Goal: Task Accomplishment & Management: Use online tool/utility

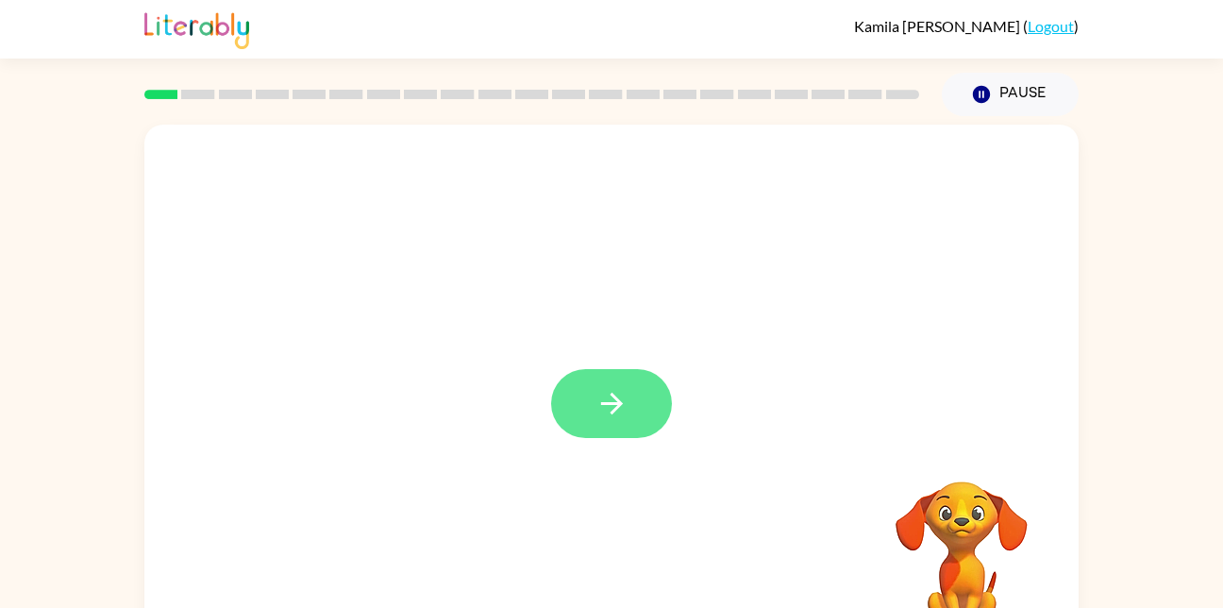
click at [563, 420] on button "button" at bounding box center [611, 403] width 121 height 69
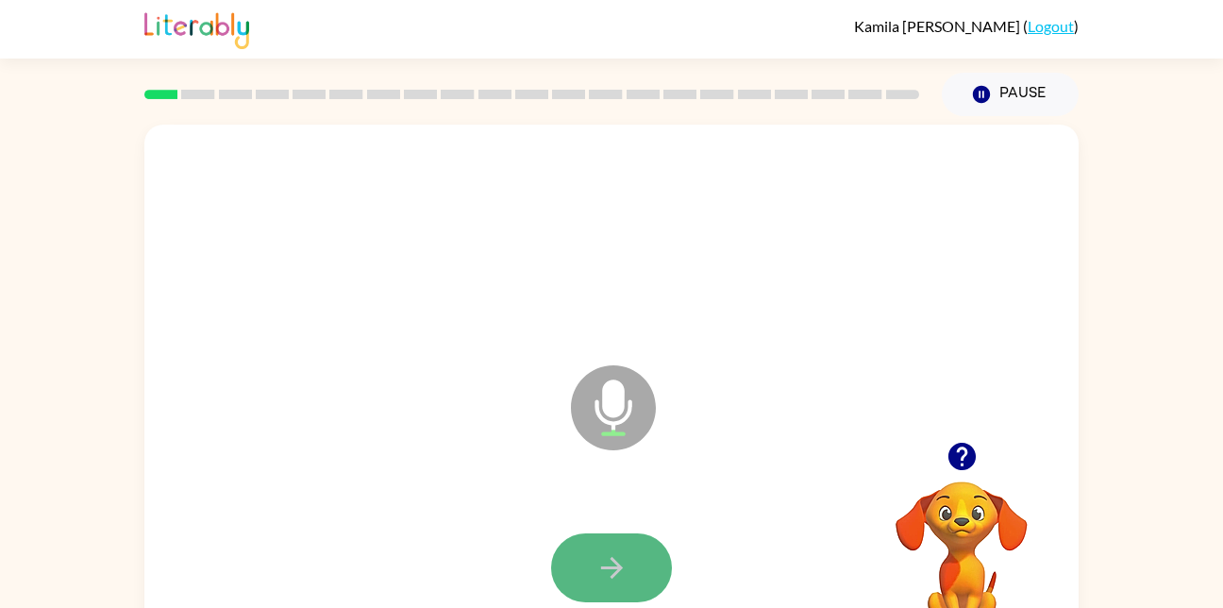
click at [641, 558] on button "button" at bounding box center [611, 567] width 121 height 69
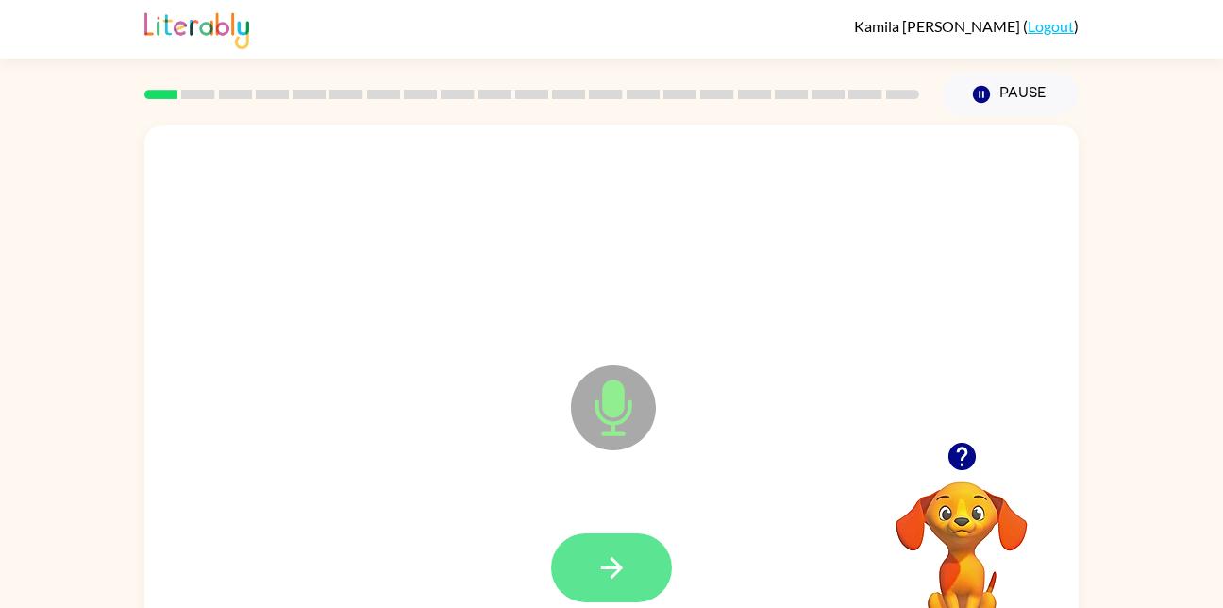
click at [616, 579] on icon "button" at bounding box center [611, 567] width 33 height 33
click at [615, 542] on button "button" at bounding box center [611, 567] width 121 height 69
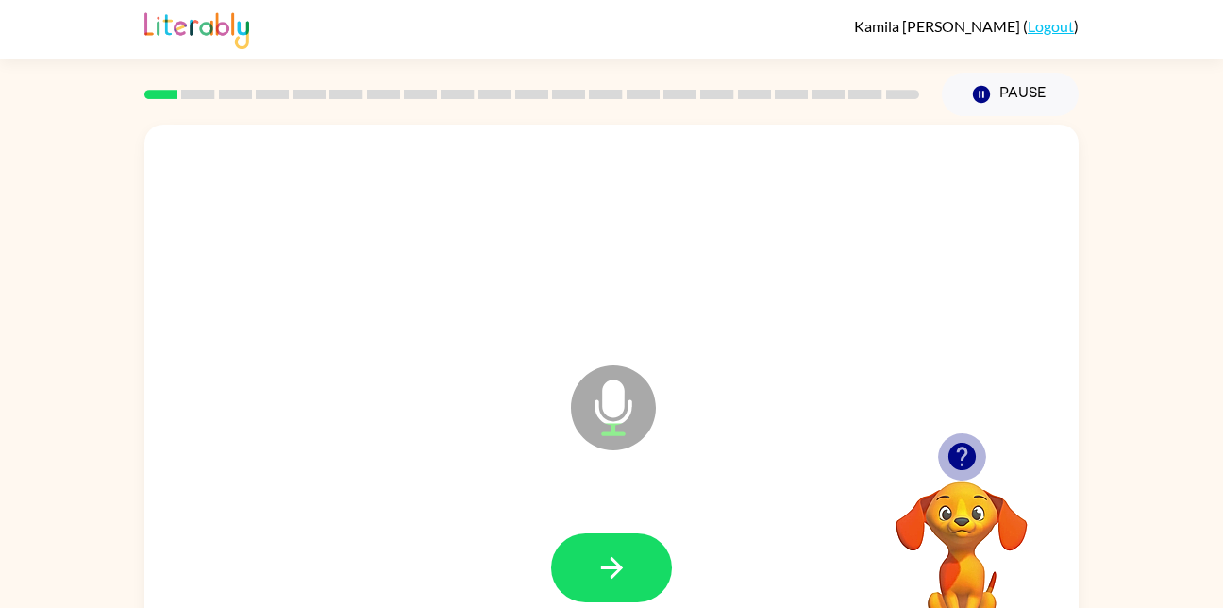
click at [963, 448] on icon "button" at bounding box center [961, 456] width 33 height 33
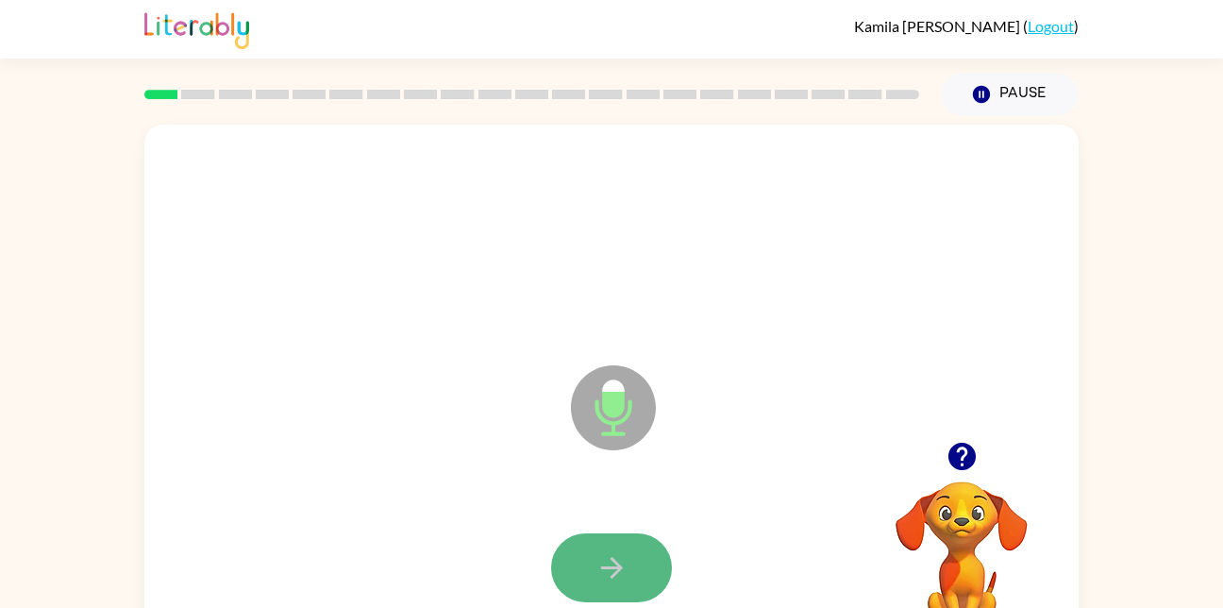
click at [617, 549] on button "button" at bounding box center [611, 567] width 121 height 69
click at [626, 587] on button "button" at bounding box center [611, 567] width 121 height 69
click at [622, 567] on icon "button" at bounding box center [611, 568] width 22 height 22
click at [626, 544] on button "button" at bounding box center [611, 567] width 121 height 69
click at [619, 553] on icon "button" at bounding box center [611, 567] width 33 height 33
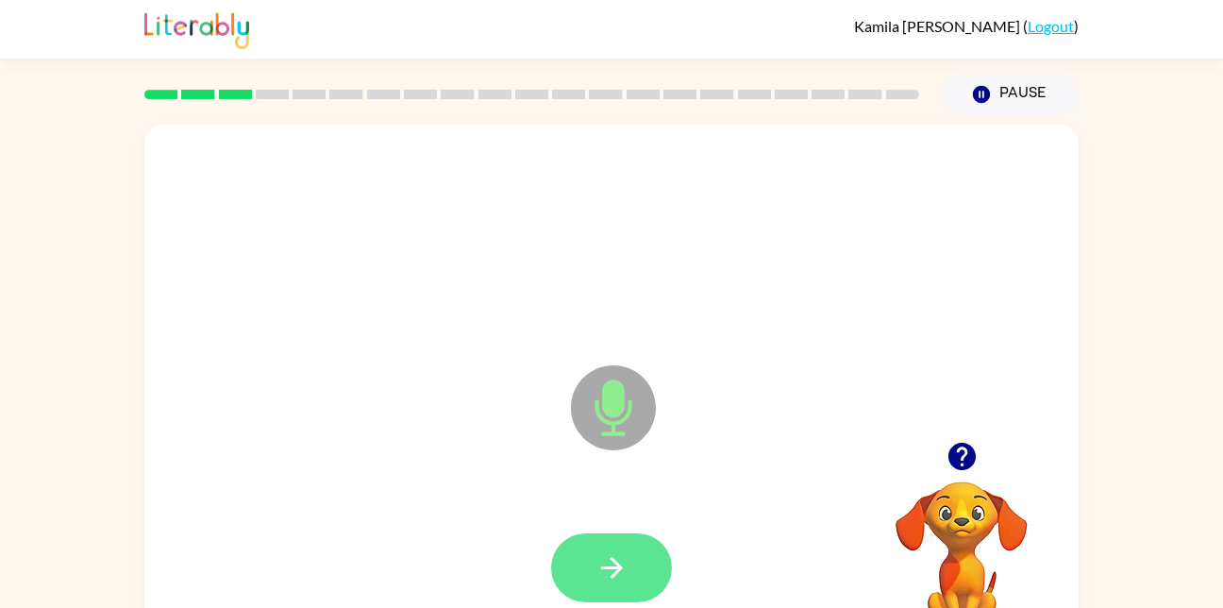
click at [616, 551] on icon "button" at bounding box center [611, 567] width 33 height 33
click at [630, 553] on button "button" at bounding box center [611, 567] width 121 height 69
click at [591, 553] on button "button" at bounding box center [611, 567] width 121 height 69
click at [634, 549] on button "button" at bounding box center [611, 567] width 121 height 69
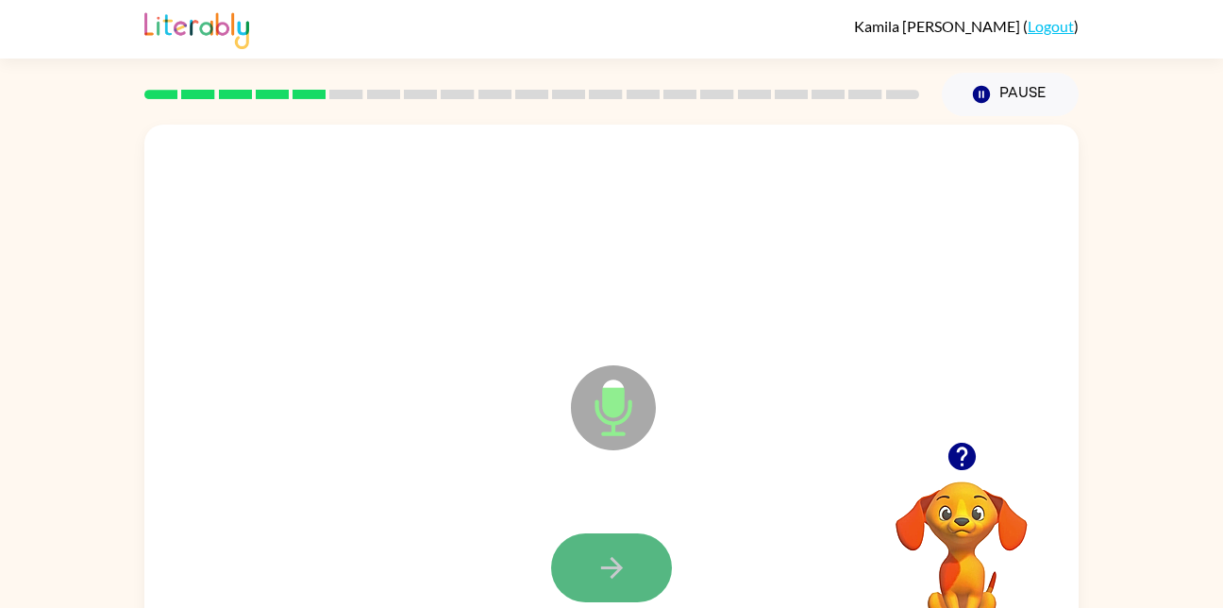
click at [553, 560] on button "button" at bounding box center [611, 567] width 121 height 69
click at [593, 570] on button "button" at bounding box center [611, 567] width 121 height 69
click at [623, 576] on icon "button" at bounding box center [611, 567] width 33 height 33
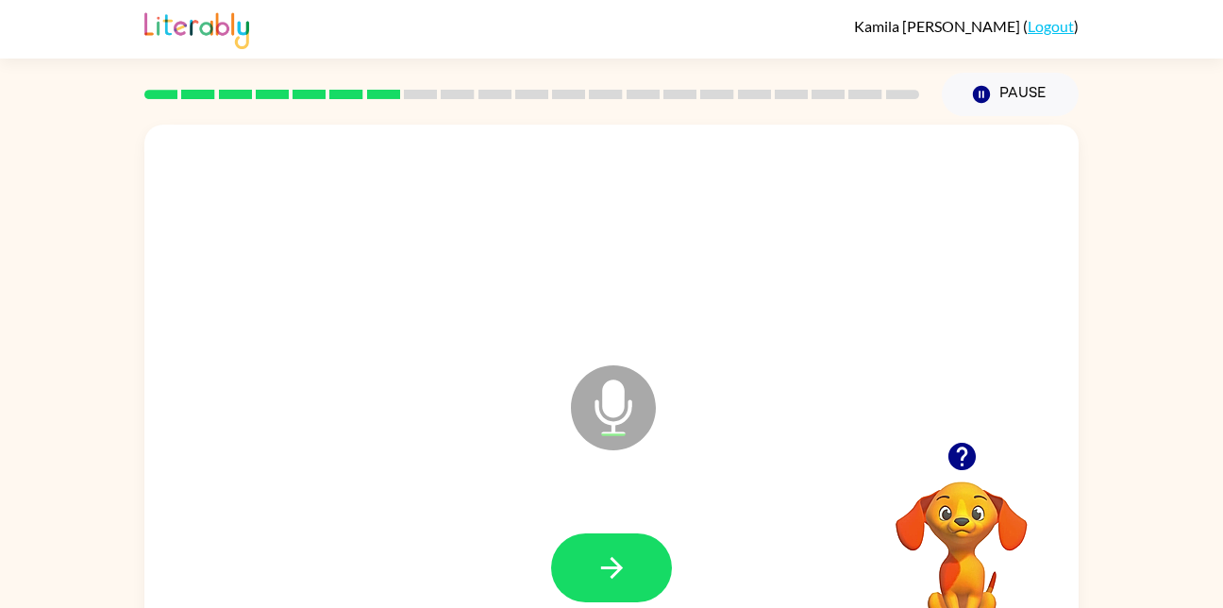
click at [968, 444] on icon "button" at bounding box center [960, 455] width 27 height 27
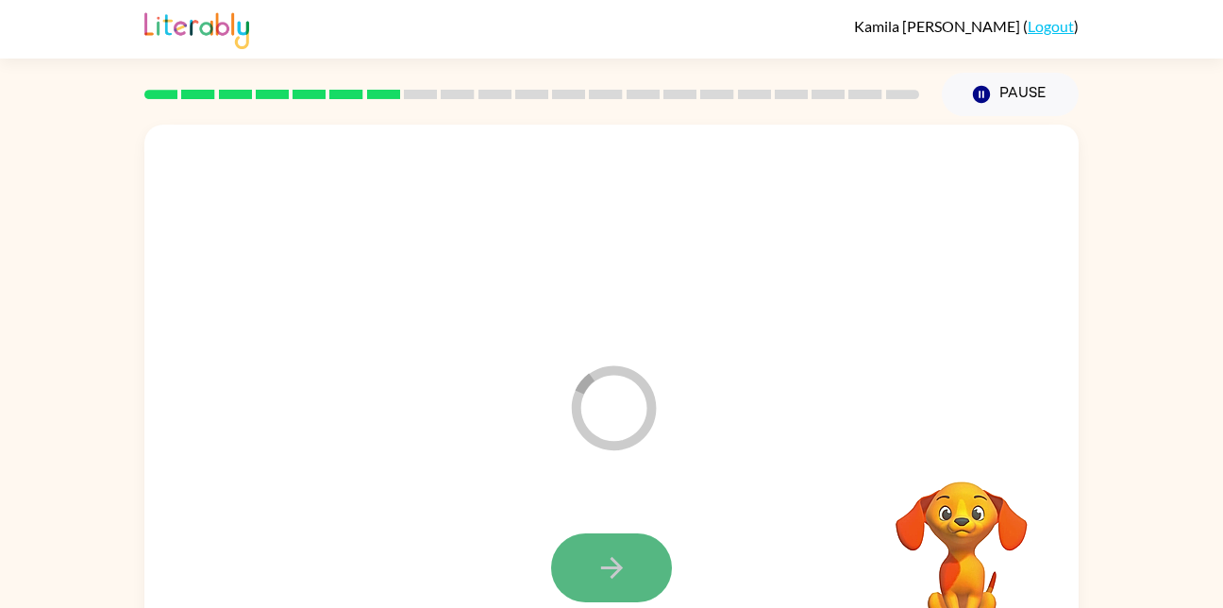
click at [596, 559] on icon "button" at bounding box center [611, 567] width 33 height 33
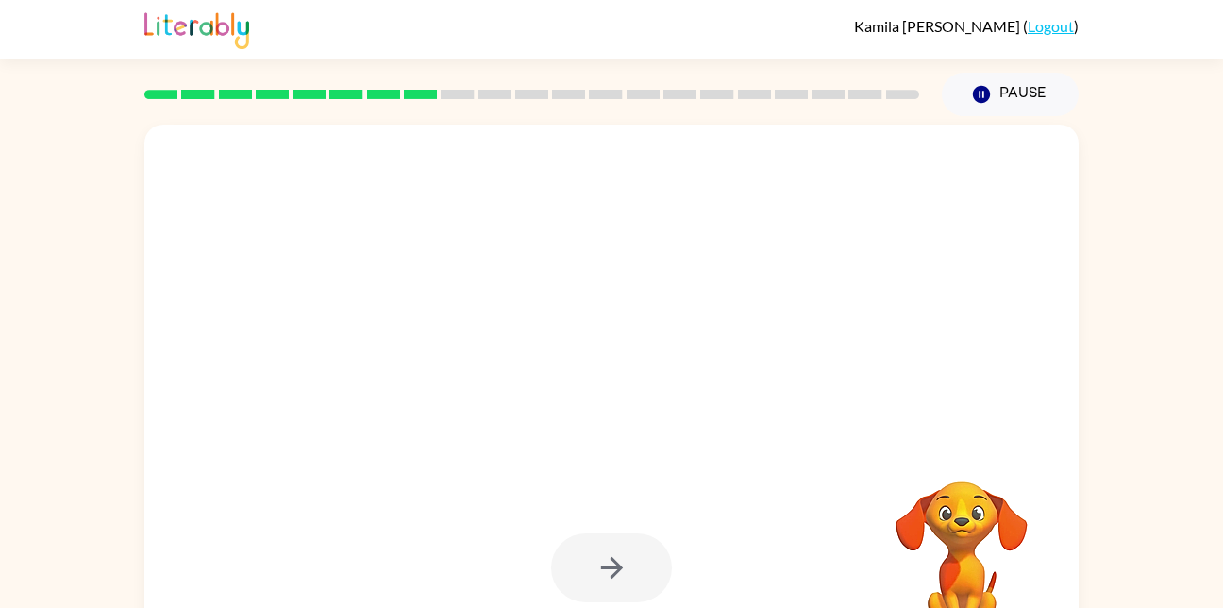
click at [717, 315] on div at bounding box center [611, 239] width 896 height 155
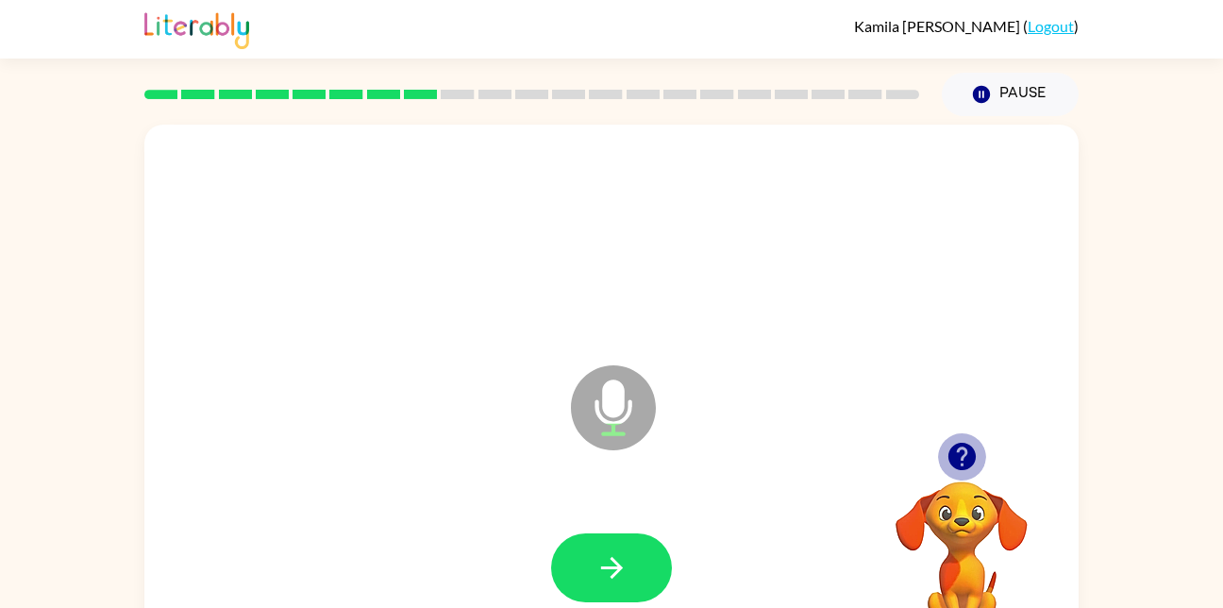
click at [960, 462] on icon "button" at bounding box center [960, 455] width 27 height 27
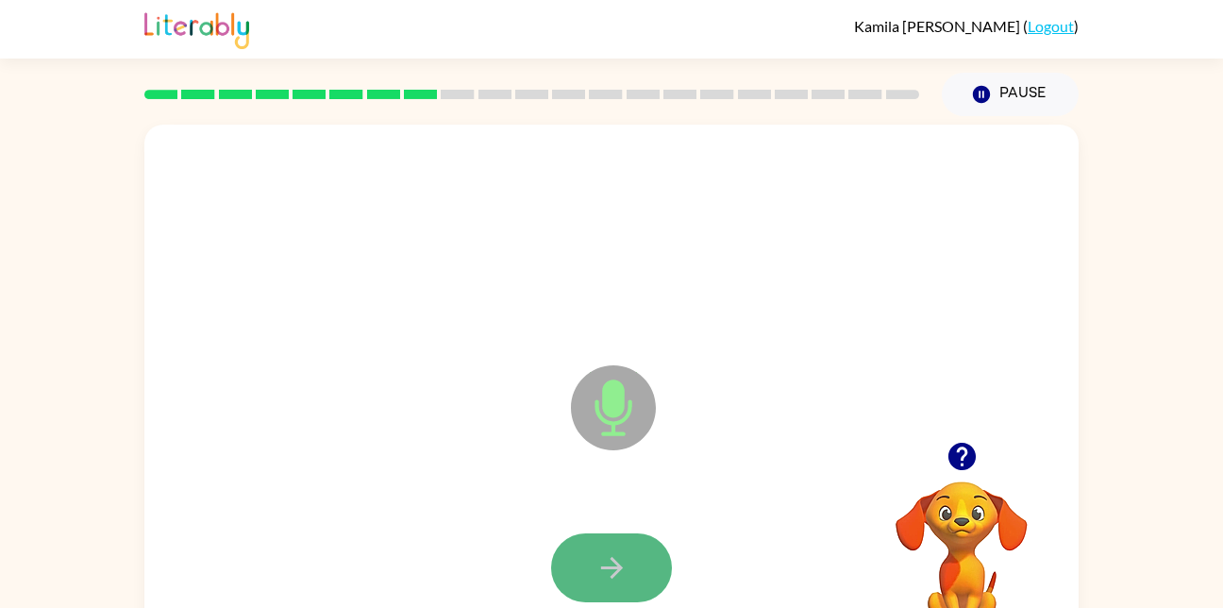
click at [634, 552] on button "button" at bounding box center [611, 567] width 121 height 69
click at [585, 543] on button "button" at bounding box center [611, 567] width 121 height 69
click at [594, 549] on button "button" at bounding box center [611, 567] width 121 height 69
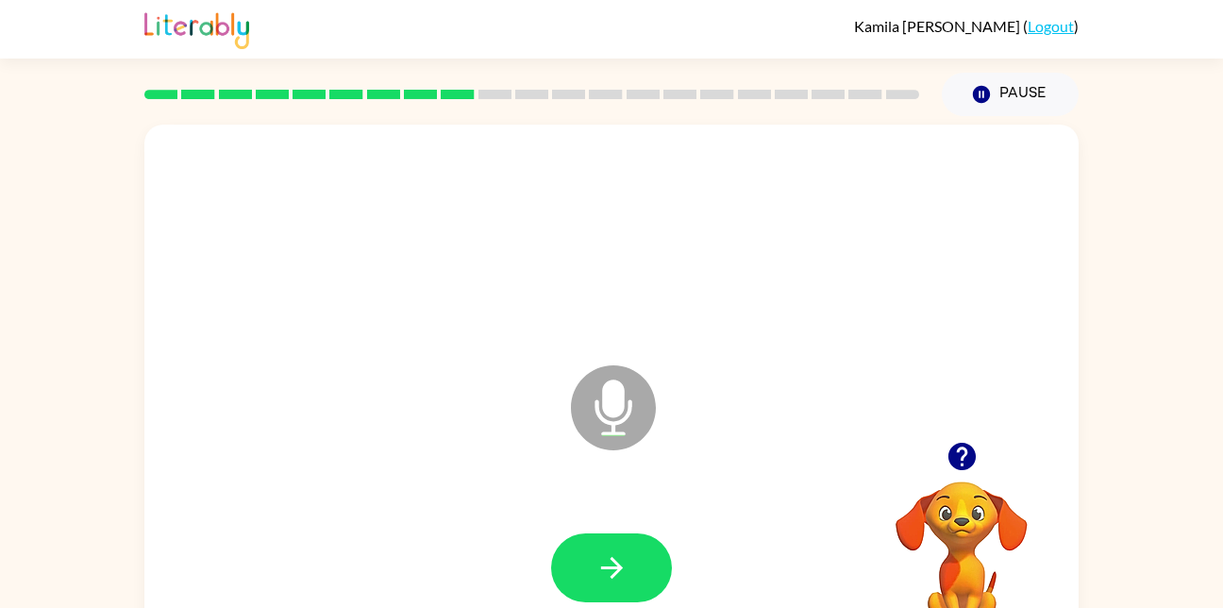
drag, startPoint x: 594, startPoint y: 552, endPoint x: 589, endPoint y: 560, distance: 10.2
click at [589, 560] on button "button" at bounding box center [611, 567] width 121 height 69
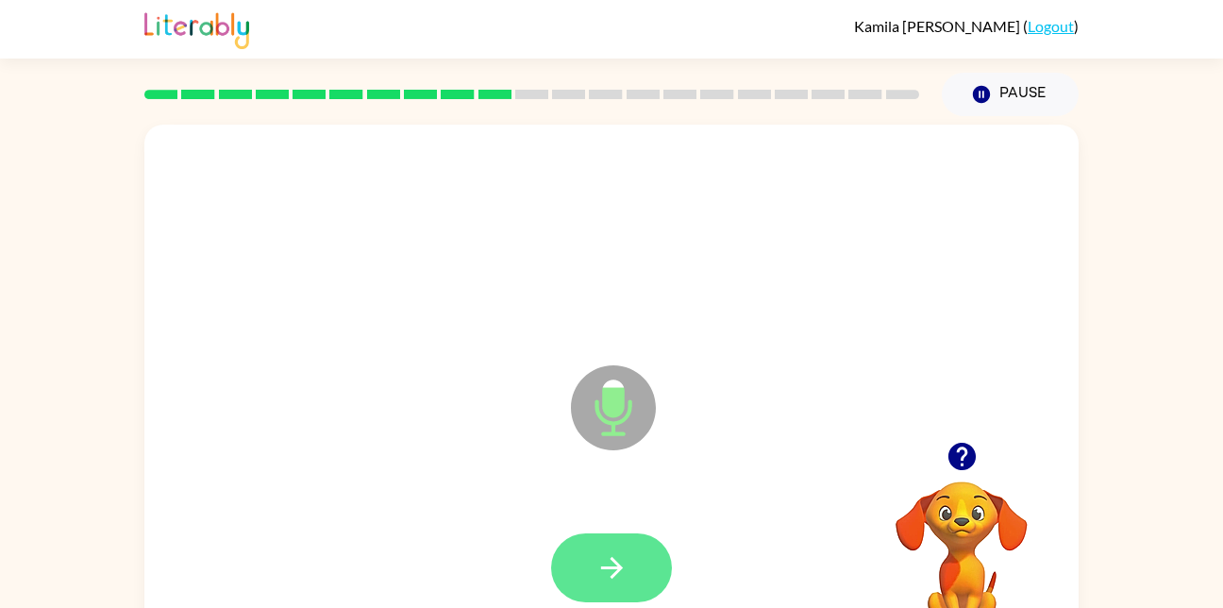
click at [579, 571] on button "button" at bounding box center [611, 567] width 121 height 69
click at [576, 582] on button "button" at bounding box center [611, 567] width 121 height 69
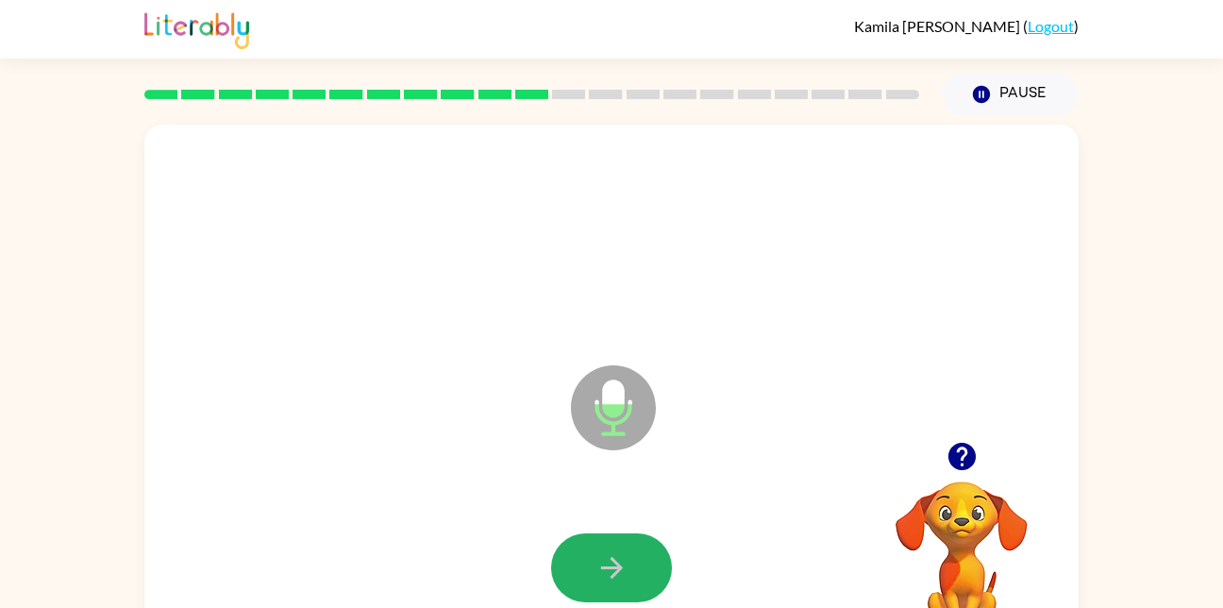
drag, startPoint x: 594, startPoint y: 576, endPoint x: 596, endPoint y: 566, distance: 10.5
click at [596, 566] on icon "button" at bounding box center [611, 567] width 33 height 33
click at [606, 568] on icon "button" at bounding box center [611, 568] width 22 height 22
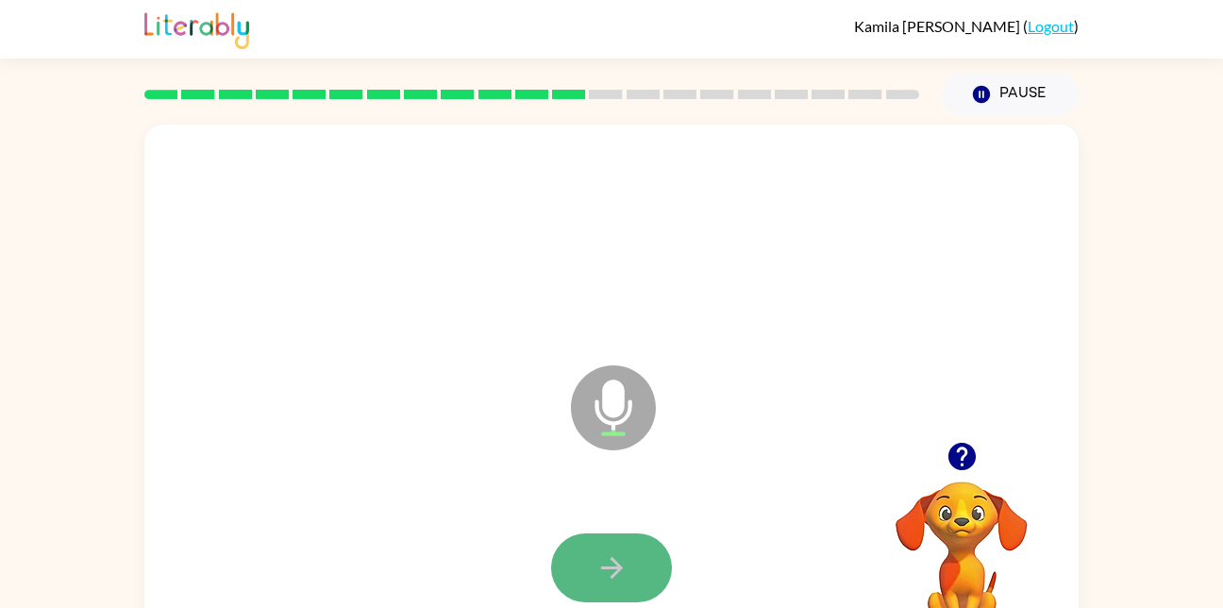
click at [615, 559] on icon "button" at bounding box center [611, 567] width 33 height 33
click at [606, 576] on icon "button" at bounding box center [611, 567] width 33 height 33
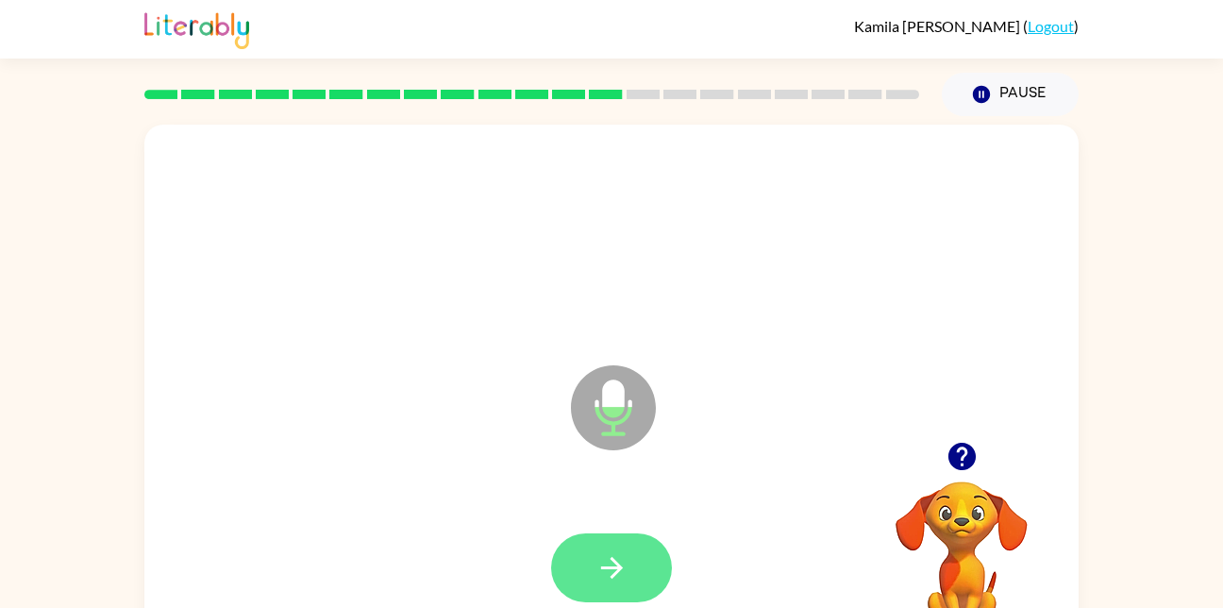
click at [588, 554] on button "button" at bounding box center [611, 567] width 121 height 69
click at [655, 572] on button "button" at bounding box center [611, 567] width 121 height 69
click at [622, 548] on button "button" at bounding box center [611, 567] width 121 height 69
click at [631, 578] on button "button" at bounding box center [611, 567] width 121 height 69
click at [628, 568] on button "button" at bounding box center [611, 567] width 121 height 69
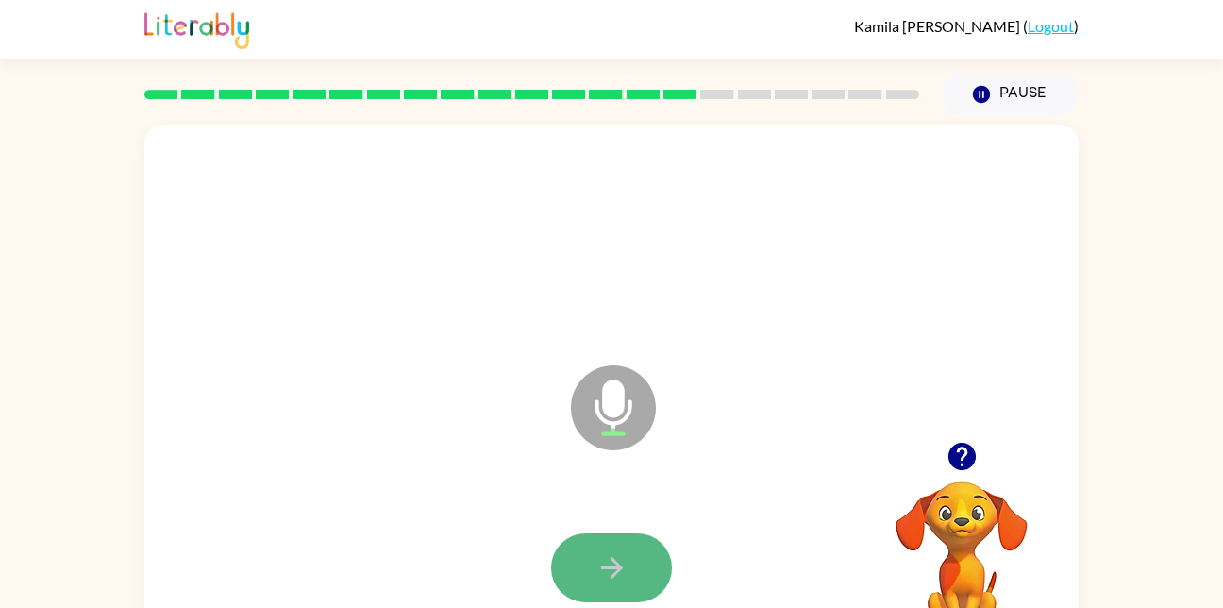
click at [602, 558] on icon "button" at bounding box center [611, 567] width 33 height 33
click at [604, 574] on icon "button" at bounding box center [611, 567] width 33 height 33
click at [639, 558] on button "button" at bounding box center [611, 567] width 121 height 69
click at [638, 539] on button "button" at bounding box center [611, 567] width 121 height 69
click at [639, 573] on button "button" at bounding box center [611, 567] width 121 height 69
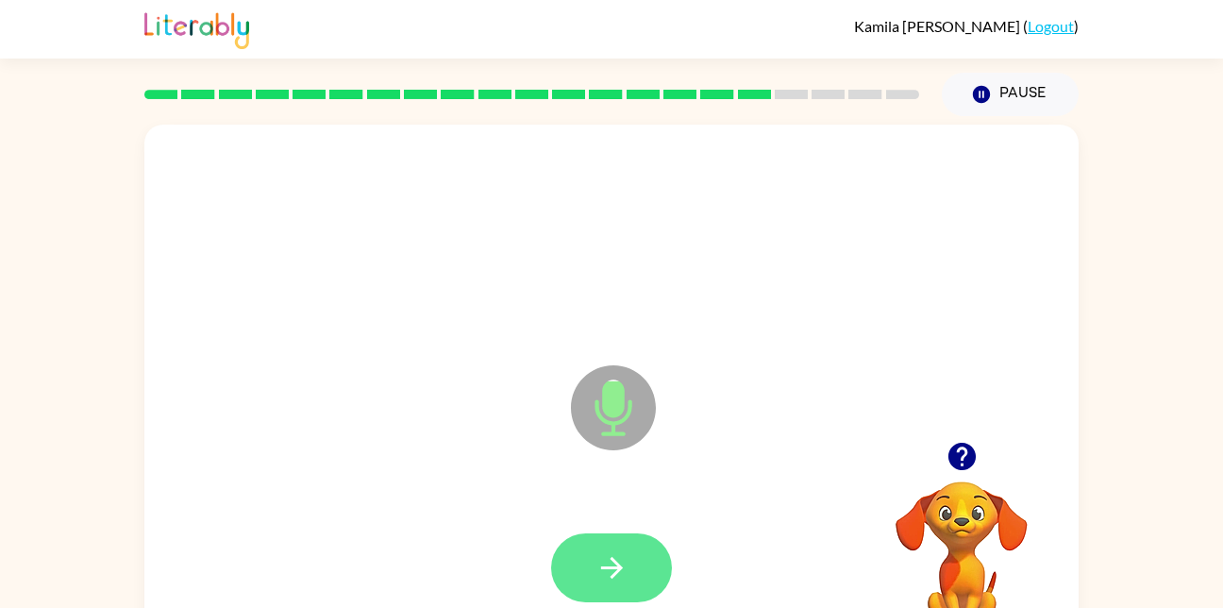
click at [610, 571] on icon "button" at bounding box center [611, 567] width 33 height 33
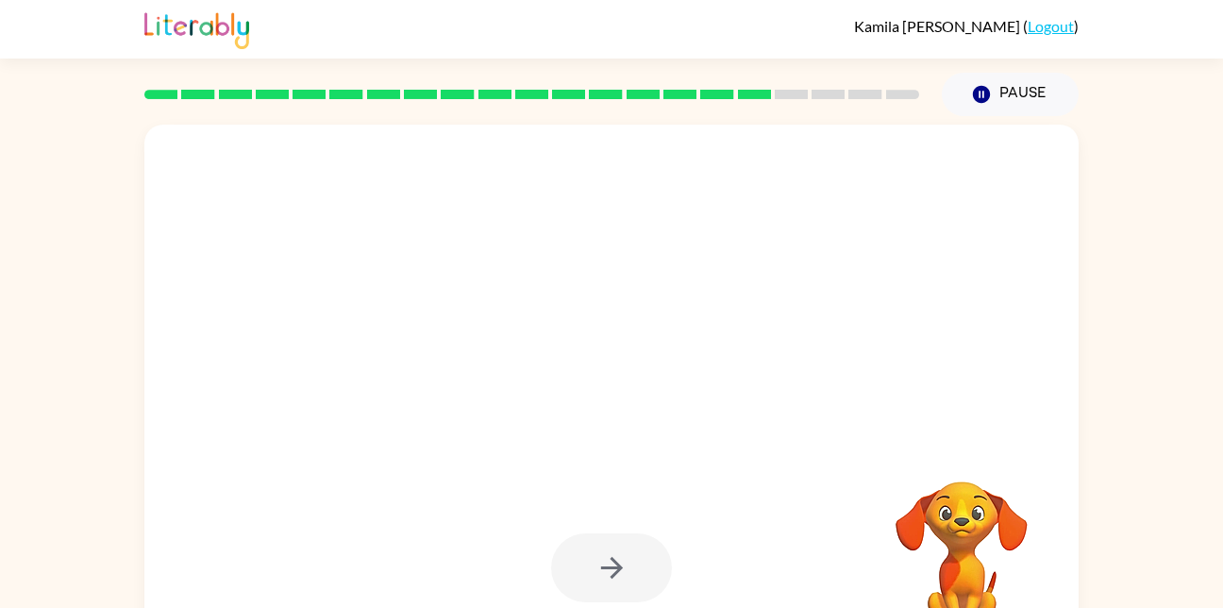
click at [725, 524] on div at bounding box center [611, 568] width 896 height 155
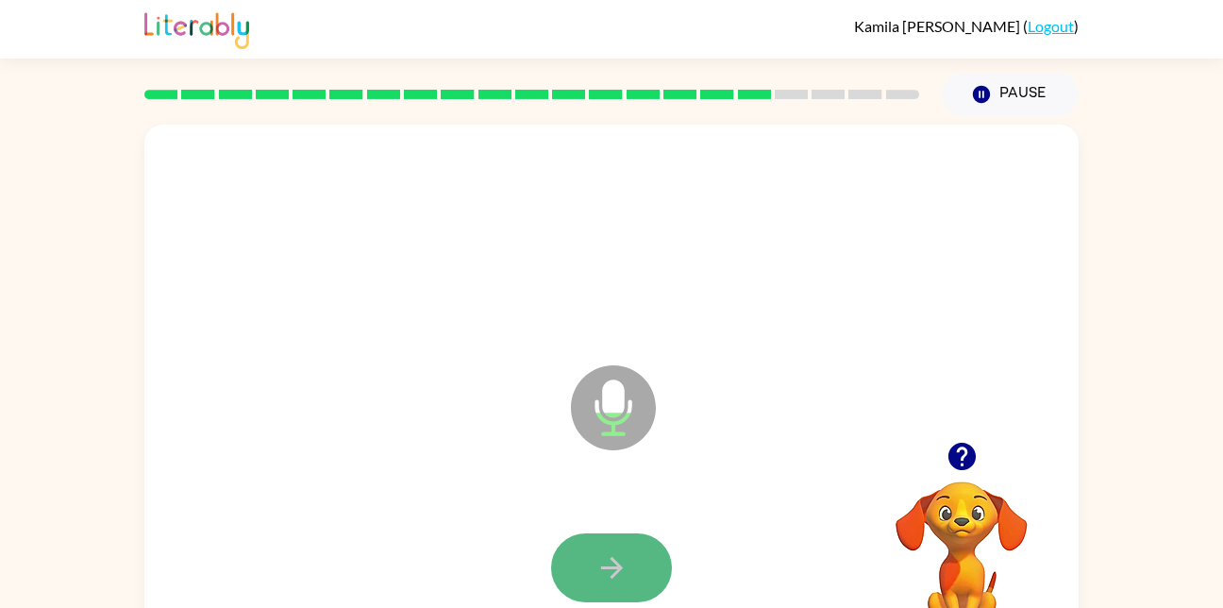
click at [592, 556] on button "button" at bounding box center [611, 567] width 121 height 69
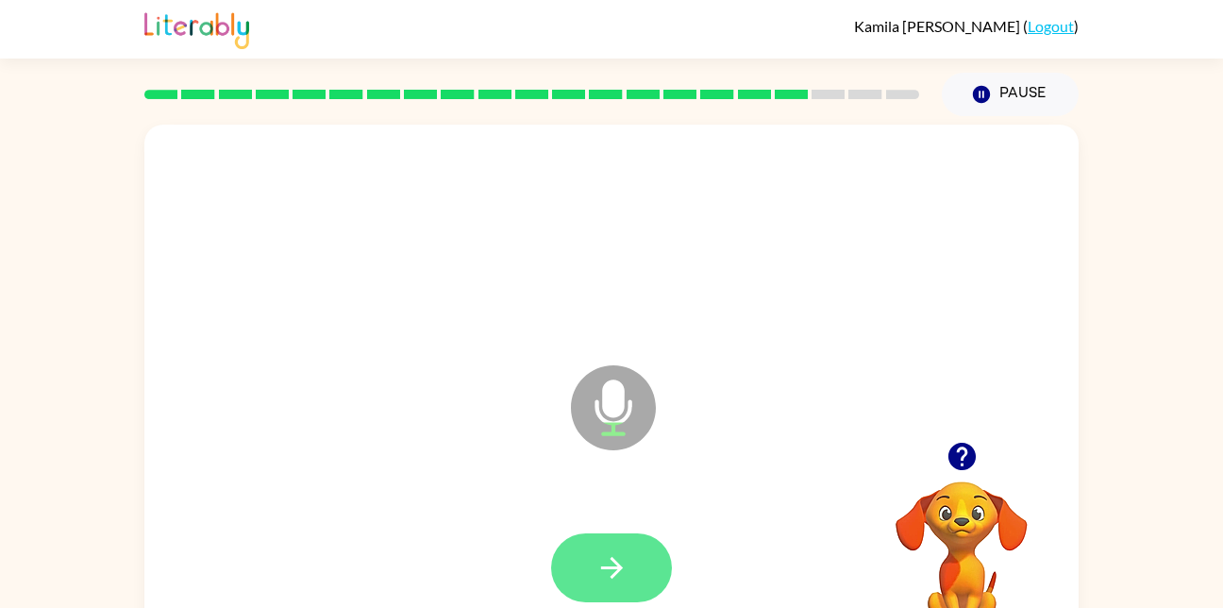
click at [614, 559] on icon "button" at bounding box center [611, 568] width 22 height 22
drag, startPoint x: 612, startPoint y: 544, endPoint x: 612, endPoint y: 562, distance: 17.9
click at [612, 562] on icon "button" at bounding box center [611, 567] width 33 height 33
click at [613, 551] on icon "button" at bounding box center [611, 567] width 33 height 33
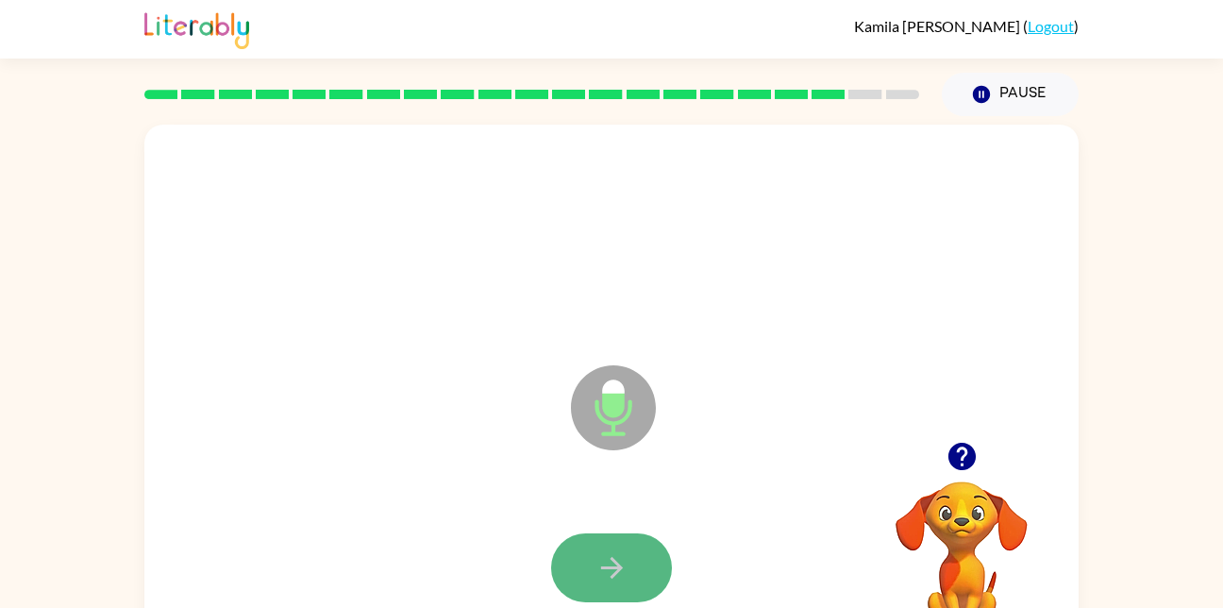
click at [636, 557] on button "button" at bounding box center [611, 567] width 121 height 69
click at [613, 545] on button "button" at bounding box center [611, 567] width 121 height 69
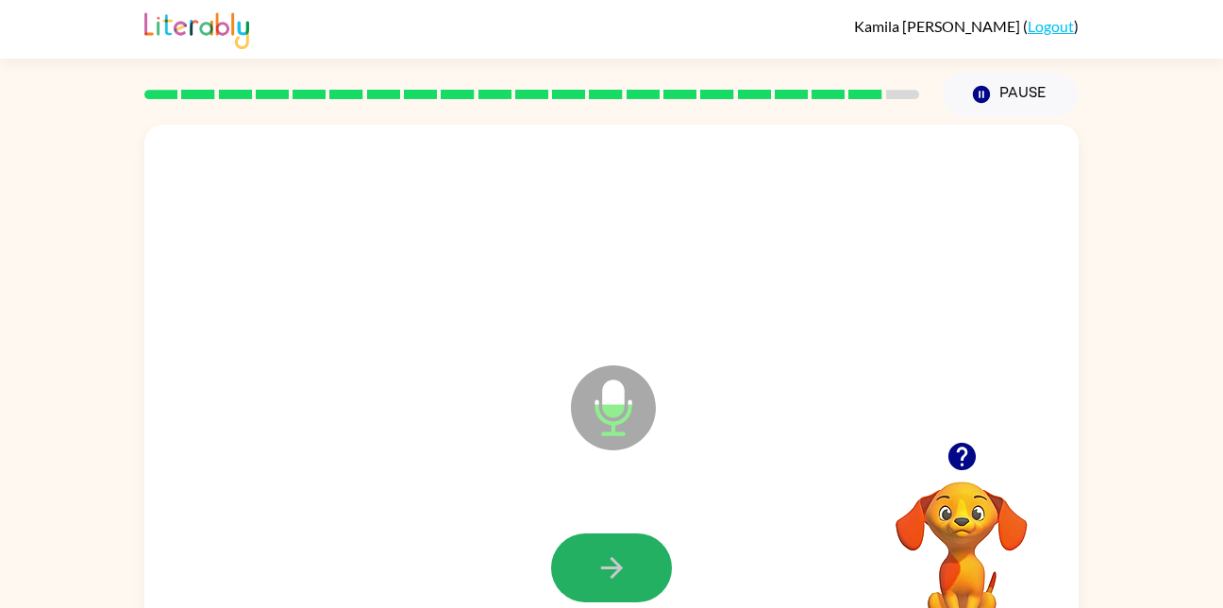
click at [631, 564] on button "button" at bounding box center [611, 567] width 121 height 69
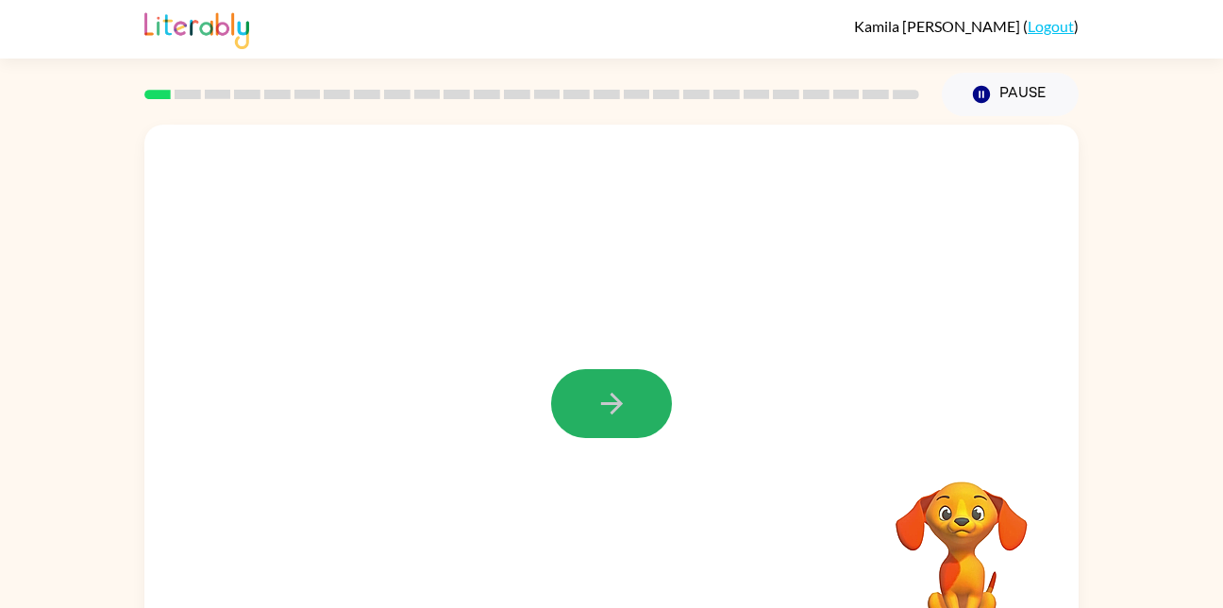
drag, startPoint x: 608, startPoint y: 394, endPoint x: 609, endPoint y: 362, distance: 32.1
click at [609, 362] on div at bounding box center [611, 394] width 934 height 539
click at [599, 475] on div at bounding box center [611, 394] width 934 height 539
click at [617, 409] on icon "button" at bounding box center [611, 403] width 33 height 33
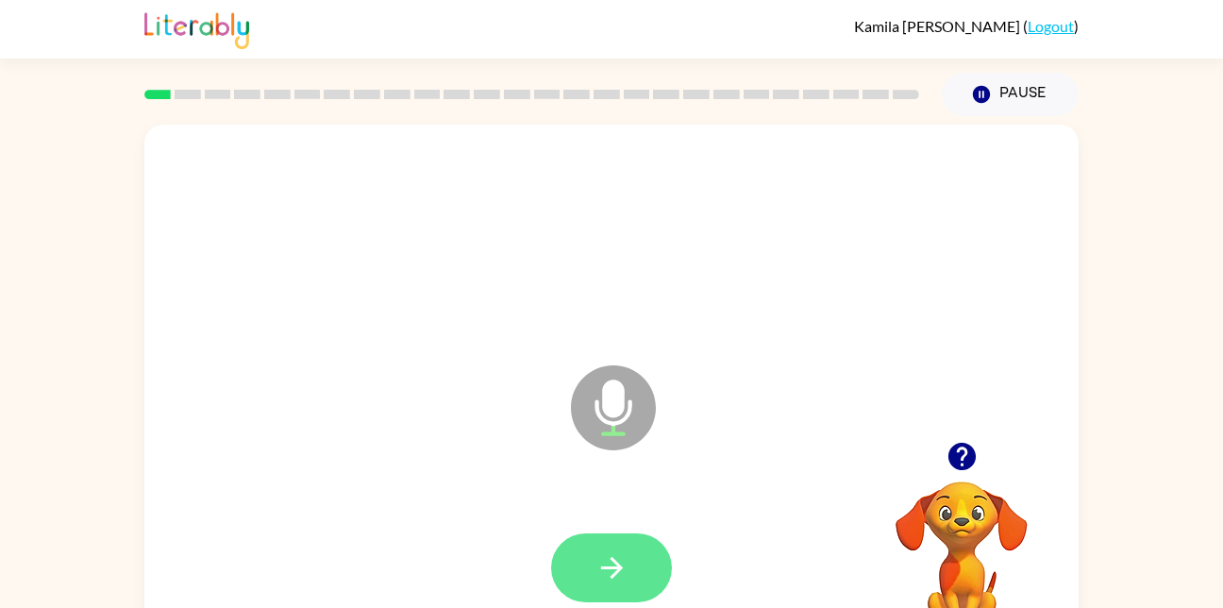
click at [640, 576] on button "button" at bounding box center [611, 567] width 121 height 69
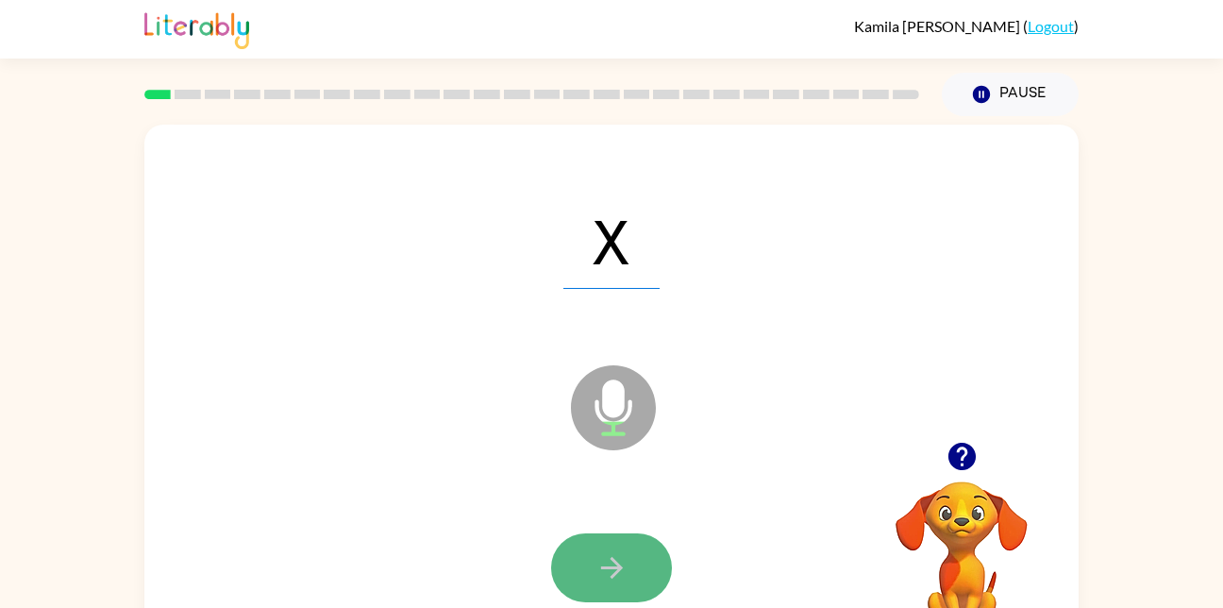
click at [626, 572] on icon "button" at bounding box center [611, 567] width 33 height 33
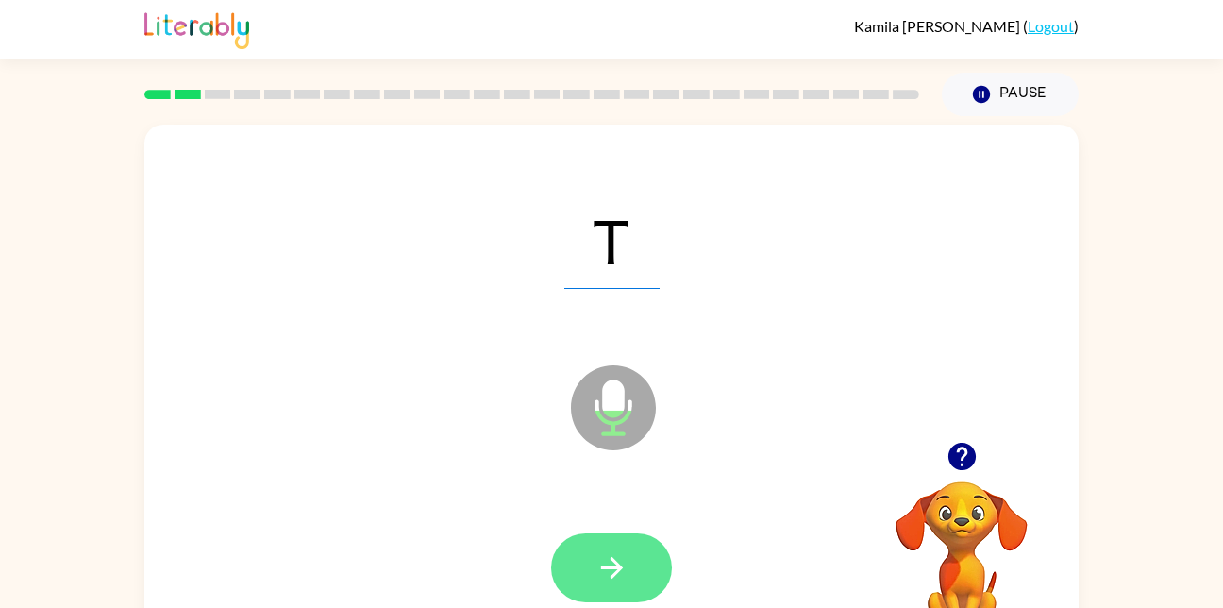
click at [617, 599] on button "button" at bounding box center [611, 567] width 121 height 69
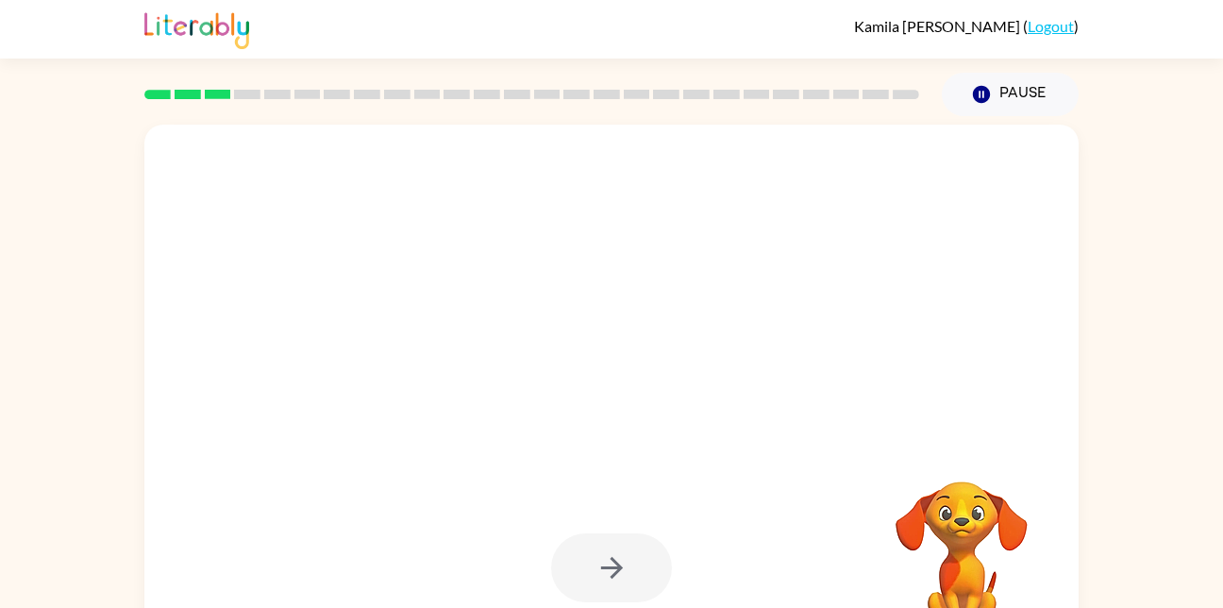
drag, startPoint x: 784, startPoint y: 567, endPoint x: 625, endPoint y: 401, distance: 230.2
click at [625, 401] on div at bounding box center [611, 394] width 934 height 539
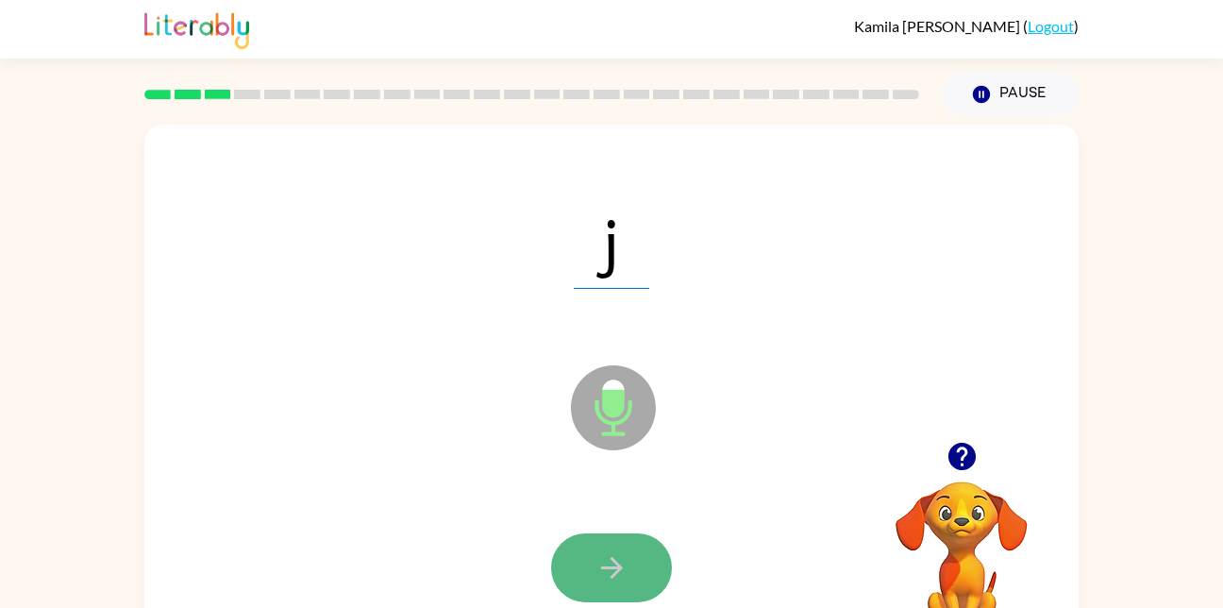
click at [612, 556] on icon "button" at bounding box center [611, 567] width 33 height 33
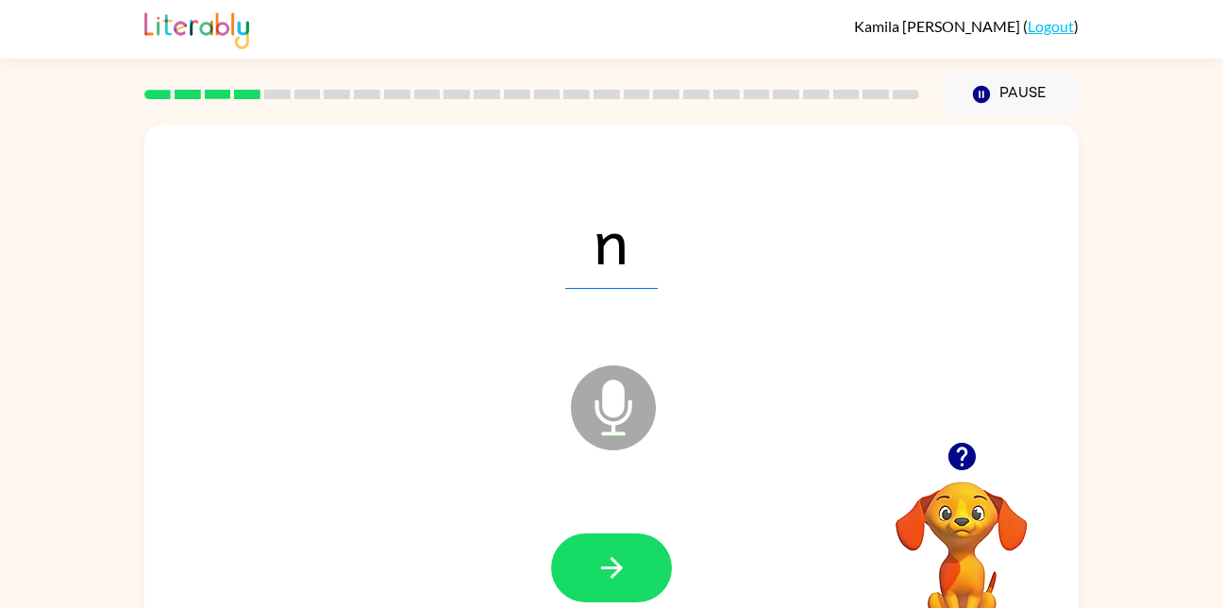
drag, startPoint x: 620, startPoint y: 554, endPoint x: 609, endPoint y: 622, distance: 68.9
click at [609, 607] on html "Kamila Montijo ( Logout ) Pause Pause n Microphone The Microphone is here when …" at bounding box center [611, 331] width 1223 height 663
click at [641, 557] on button "button" at bounding box center [611, 567] width 121 height 69
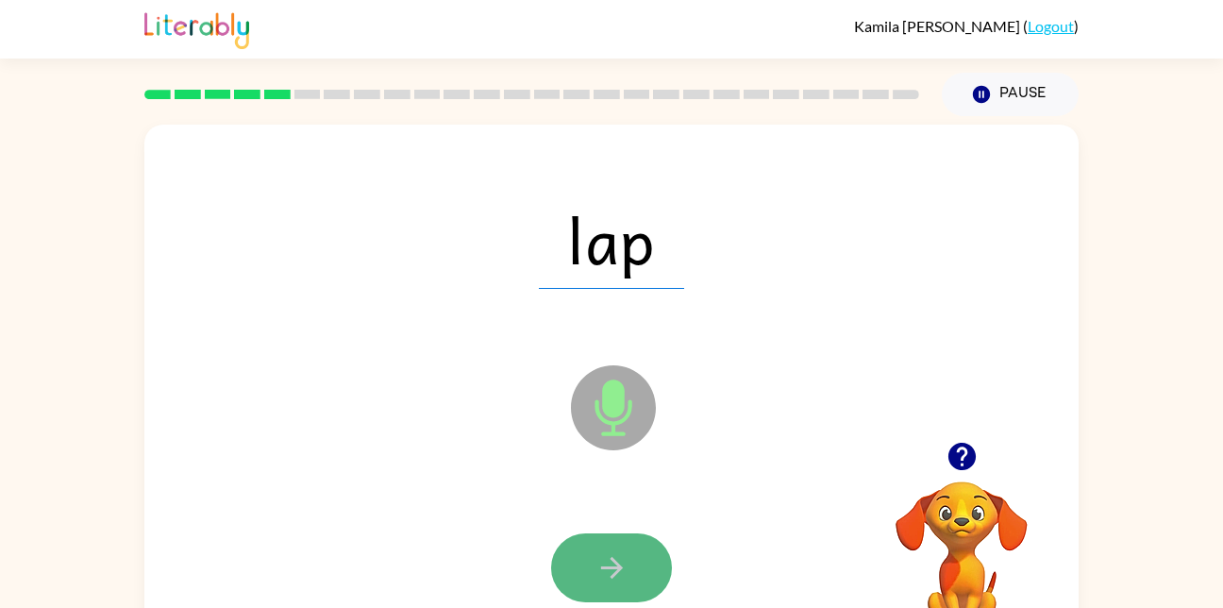
click at [634, 580] on button "button" at bounding box center [611, 567] width 121 height 69
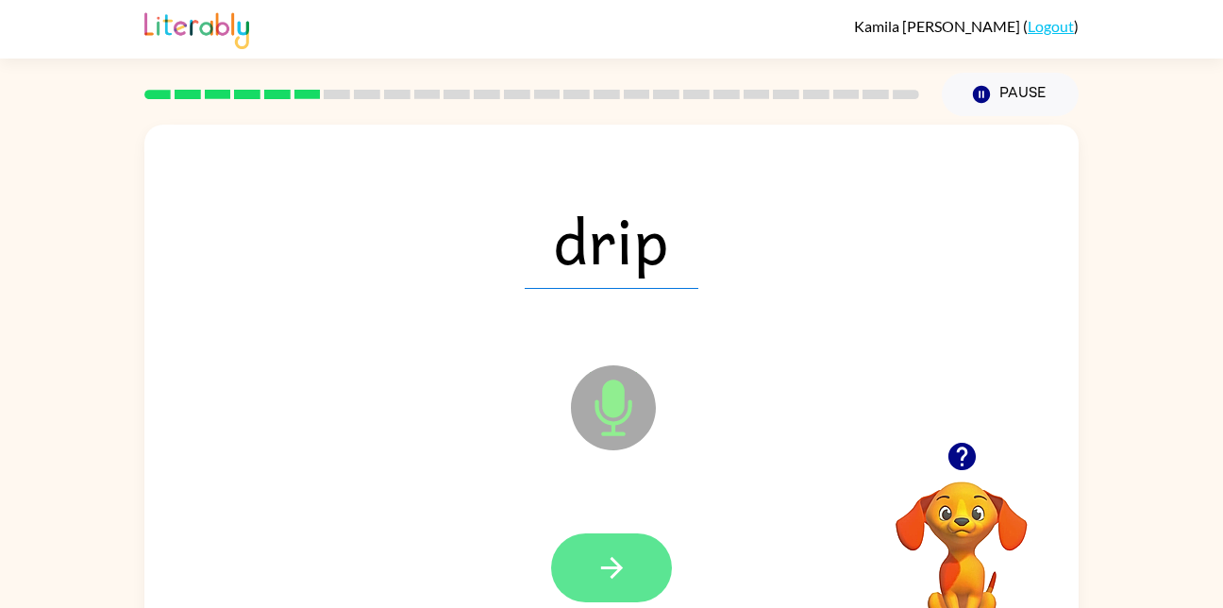
click at [600, 573] on icon "button" at bounding box center [611, 567] width 33 height 33
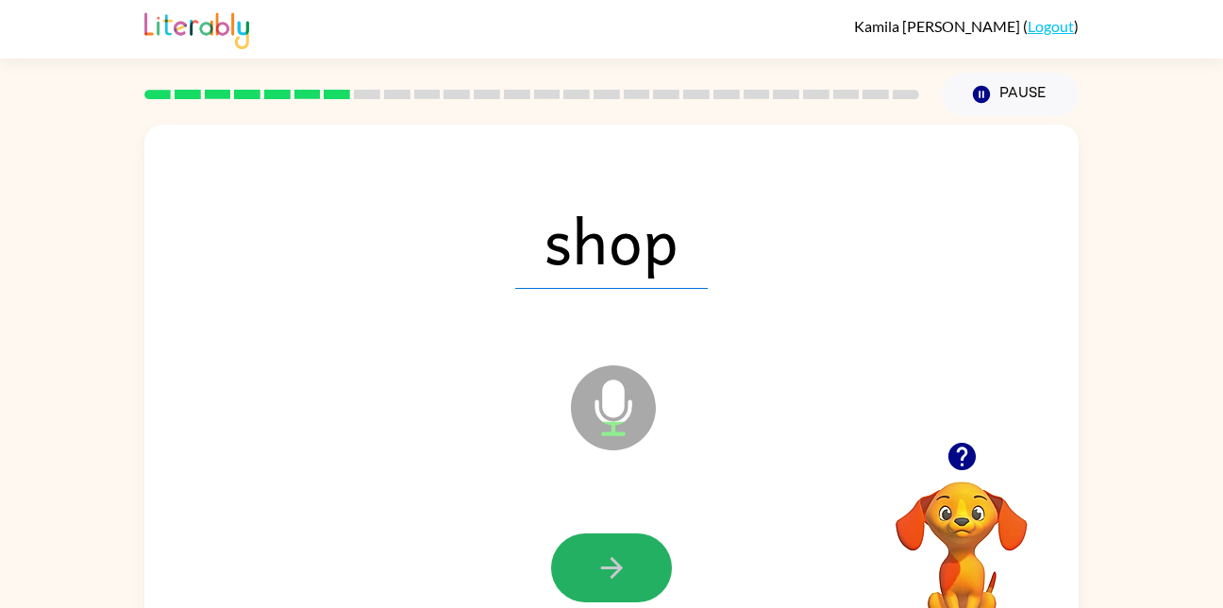
click at [600, 573] on icon "button" at bounding box center [611, 567] width 33 height 33
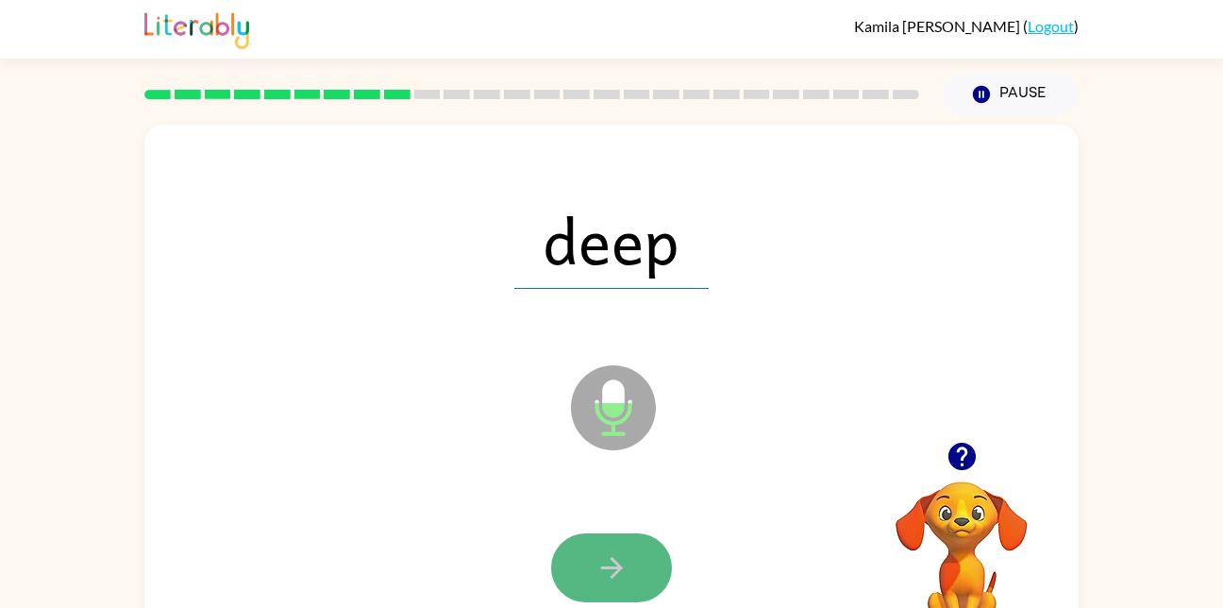
click at [620, 546] on button "button" at bounding box center [611, 567] width 121 height 69
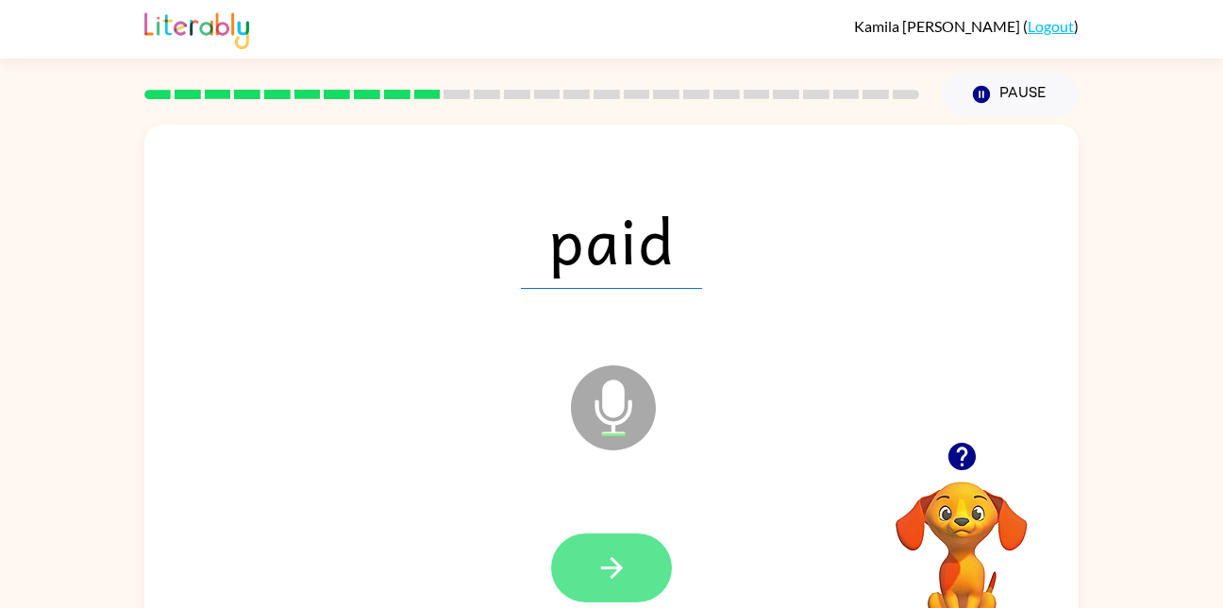
click at [633, 544] on button "button" at bounding box center [611, 567] width 121 height 69
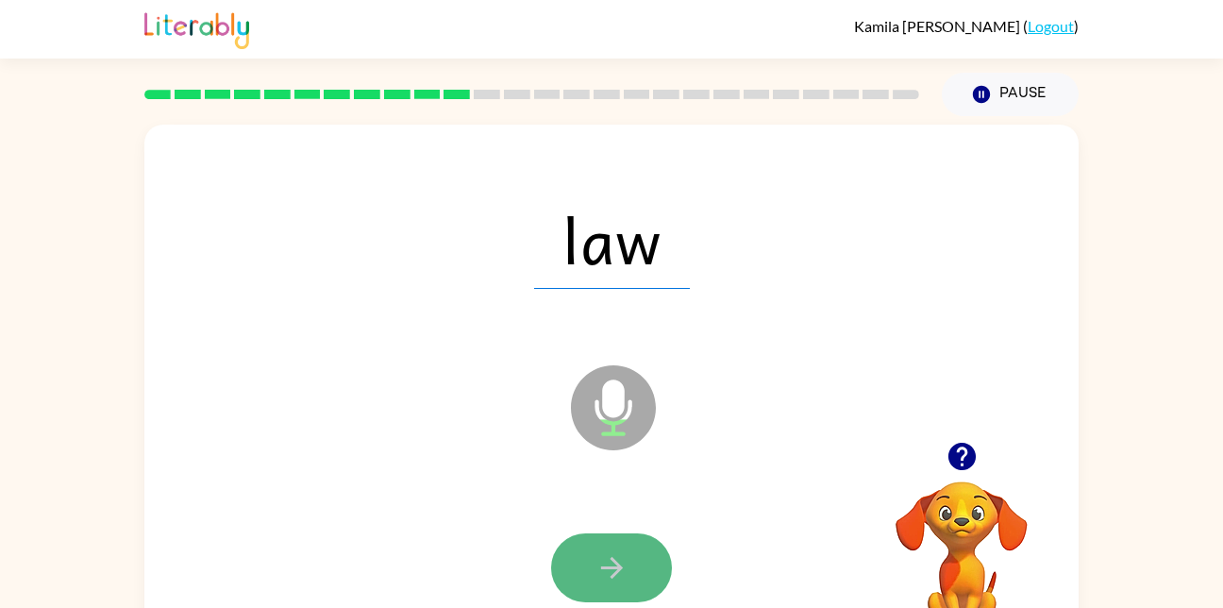
click at [631, 558] on button "button" at bounding box center [611, 567] width 121 height 69
click at [625, 554] on icon "button" at bounding box center [611, 567] width 33 height 33
click at [597, 540] on button "button" at bounding box center [611, 567] width 121 height 69
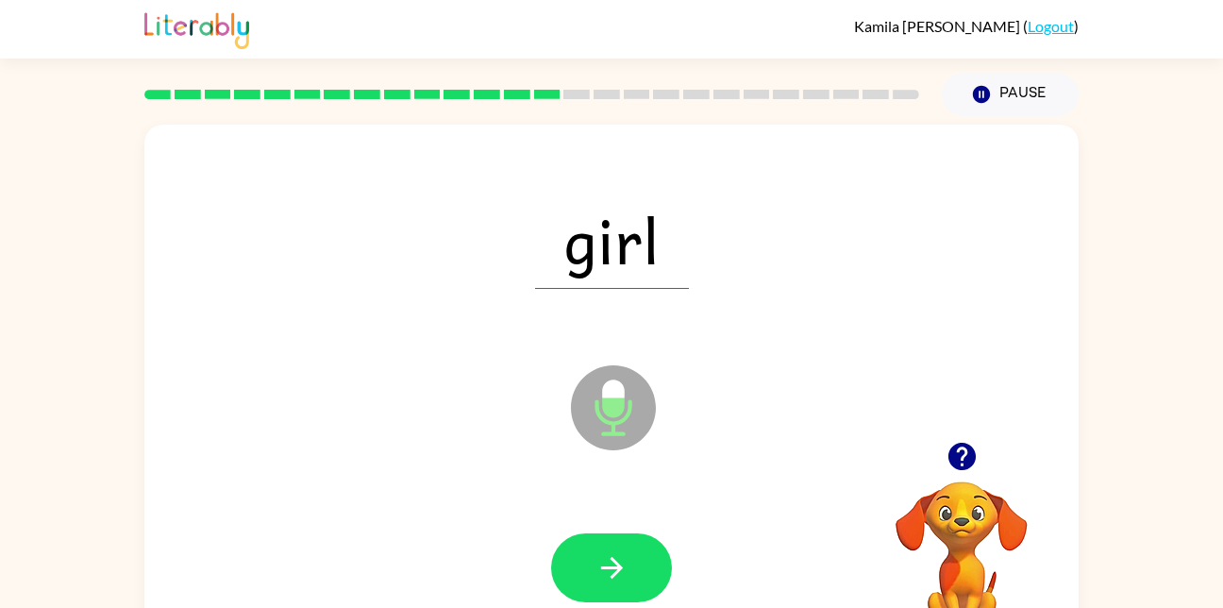
click at [682, 344] on div "Microphone The Microphone is here when it is your turn to talk" at bounding box center [566, 360] width 806 height 68
click at [592, 549] on button "button" at bounding box center [611, 567] width 121 height 69
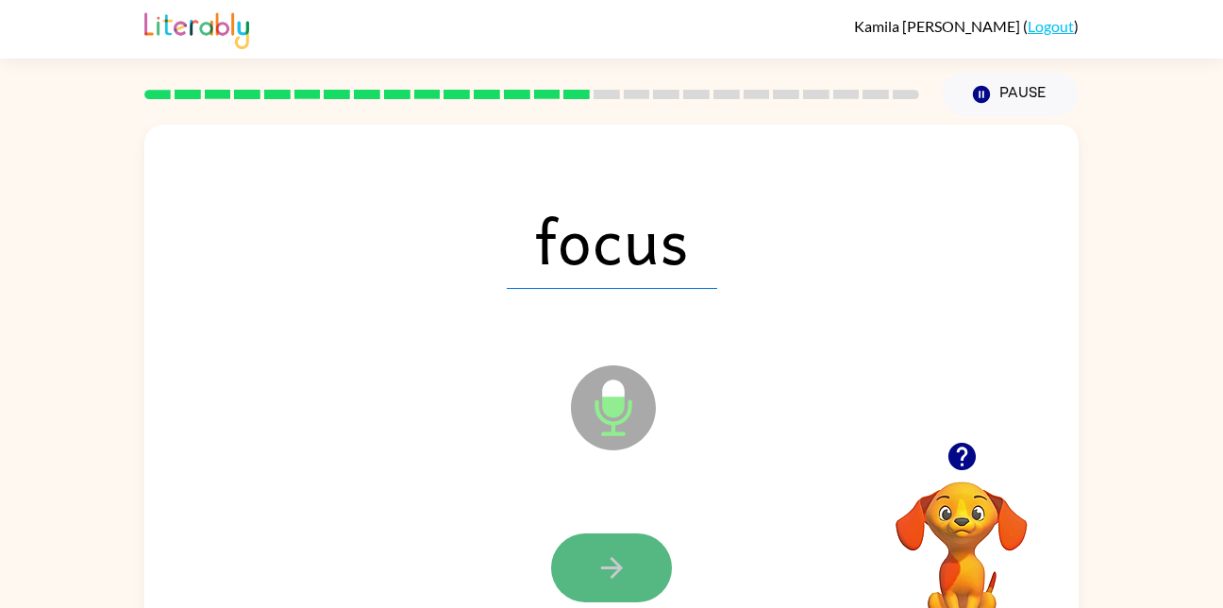
click at [650, 579] on button "button" at bounding box center [611, 567] width 121 height 69
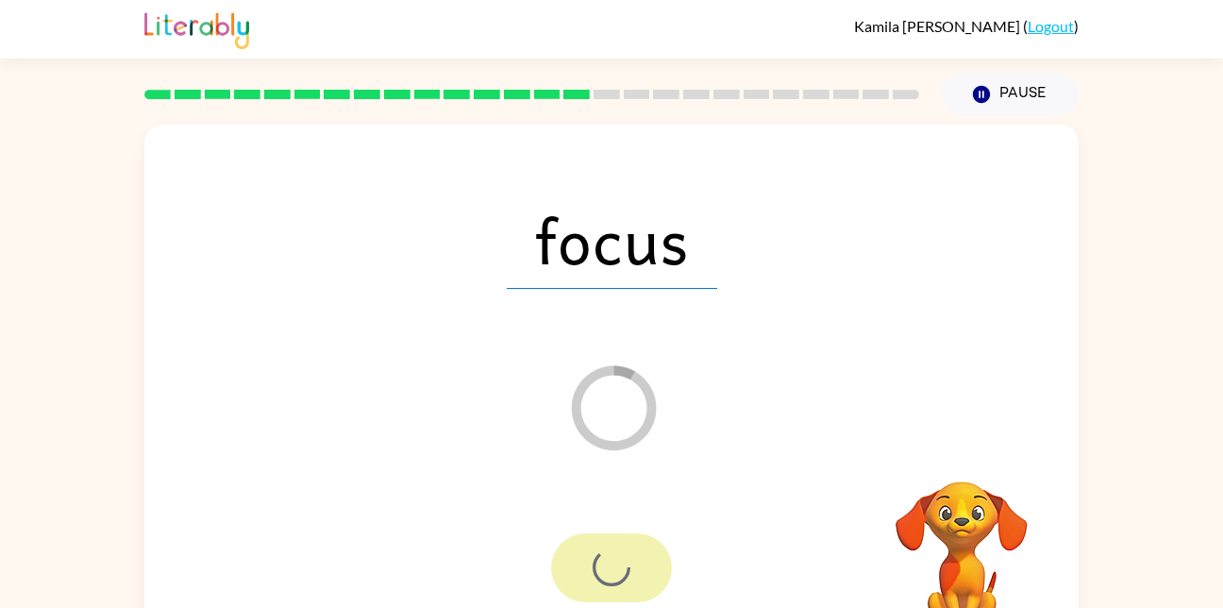
click at [650, 579] on div at bounding box center [611, 567] width 121 height 69
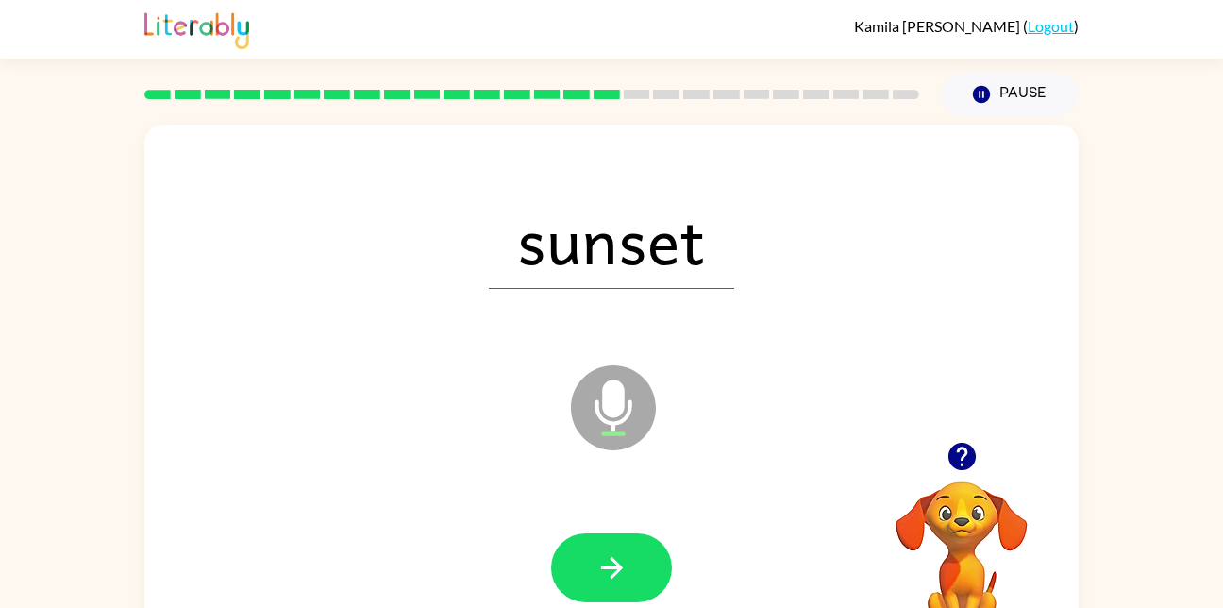
click at [735, 394] on icon "Microphone The Microphone is here when it is your turn to talk" at bounding box center [707, 431] width 283 height 142
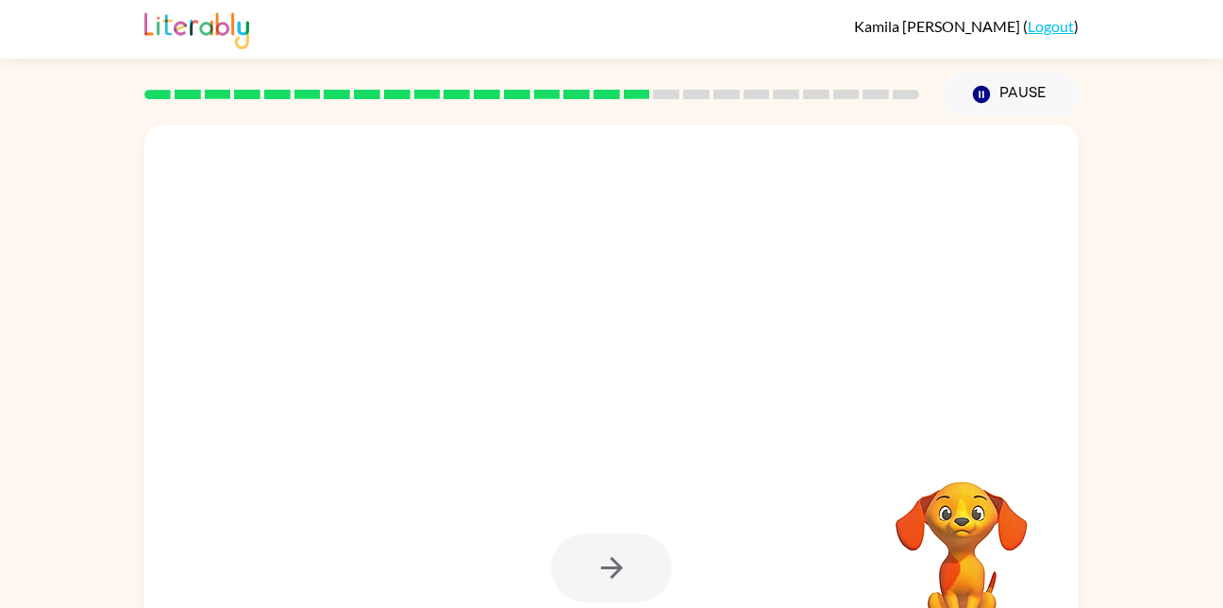
click at [578, 565] on div at bounding box center [611, 567] width 121 height 69
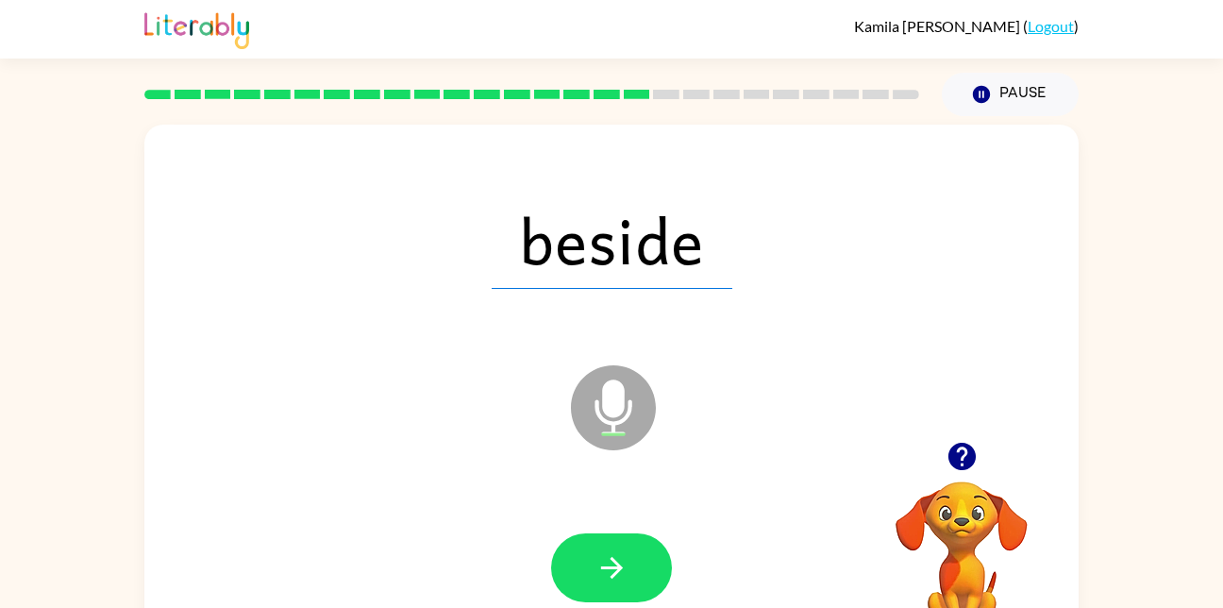
click at [816, 416] on icon "Microphone The Microphone is here when it is your turn to talk" at bounding box center [707, 431] width 283 height 142
click at [586, 547] on button "button" at bounding box center [611, 567] width 121 height 69
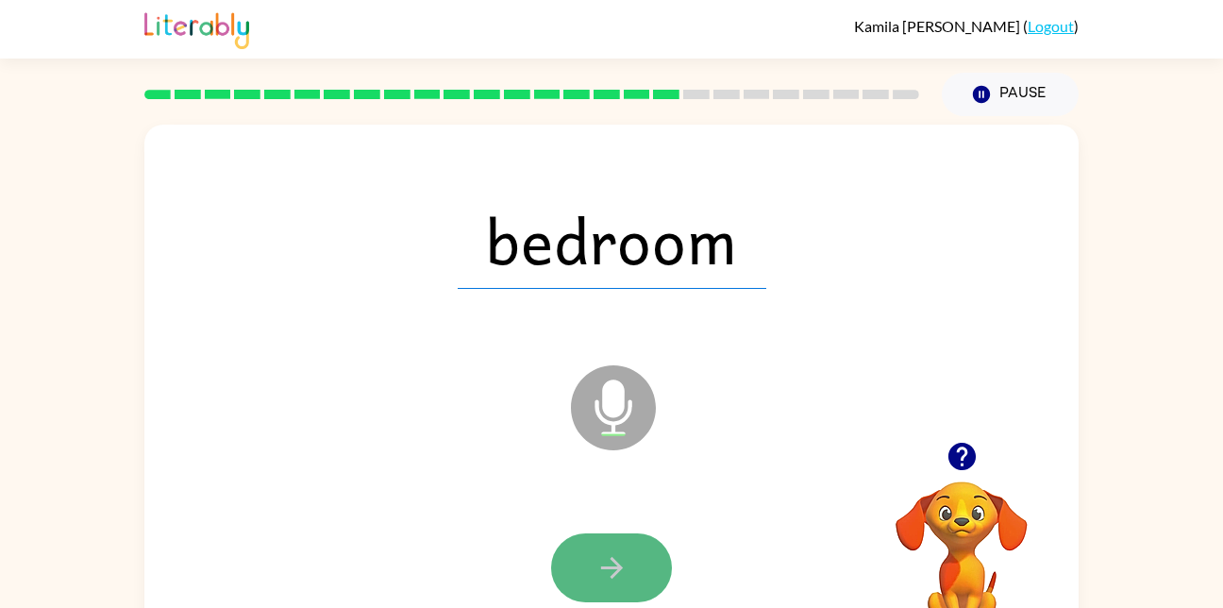
click at [634, 554] on button "button" at bounding box center [611, 567] width 121 height 69
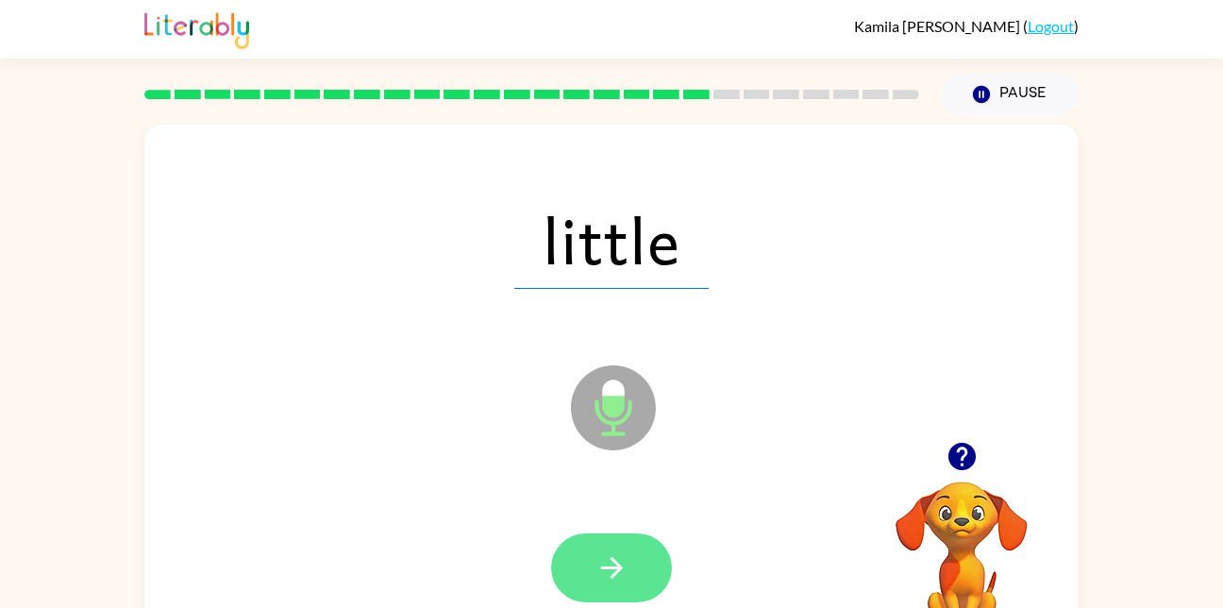
click at [624, 599] on button "button" at bounding box center [611, 567] width 121 height 69
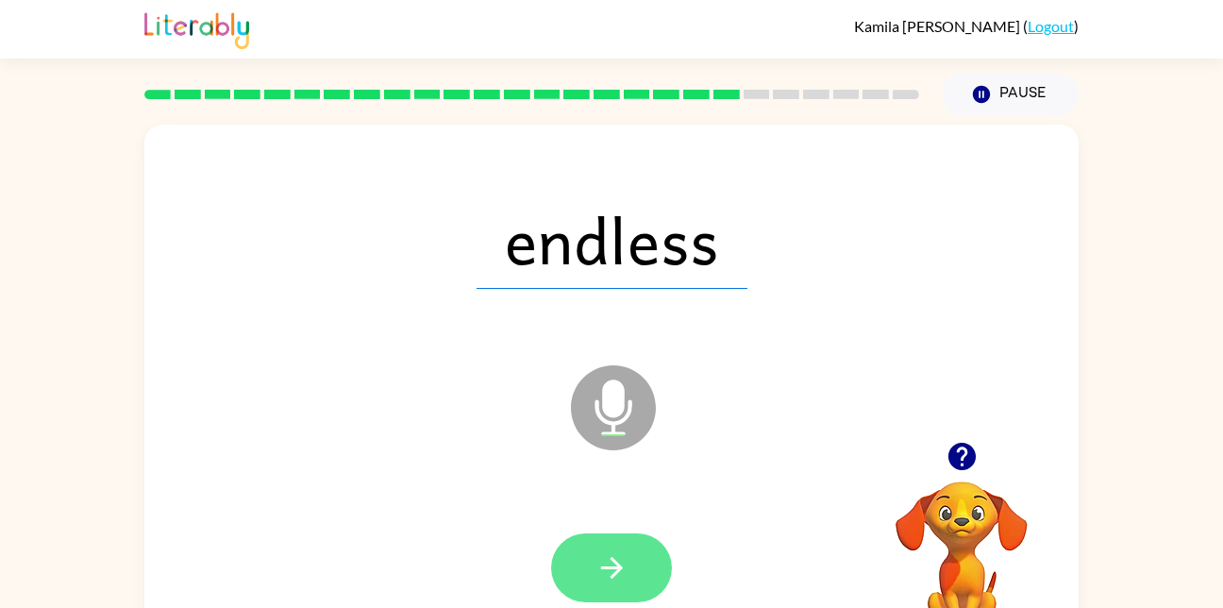
click at [635, 569] on button "button" at bounding box center [611, 567] width 121 height 69
click at [618, 545] on button "button" at bounding box center [611, 567] width 121 height 69
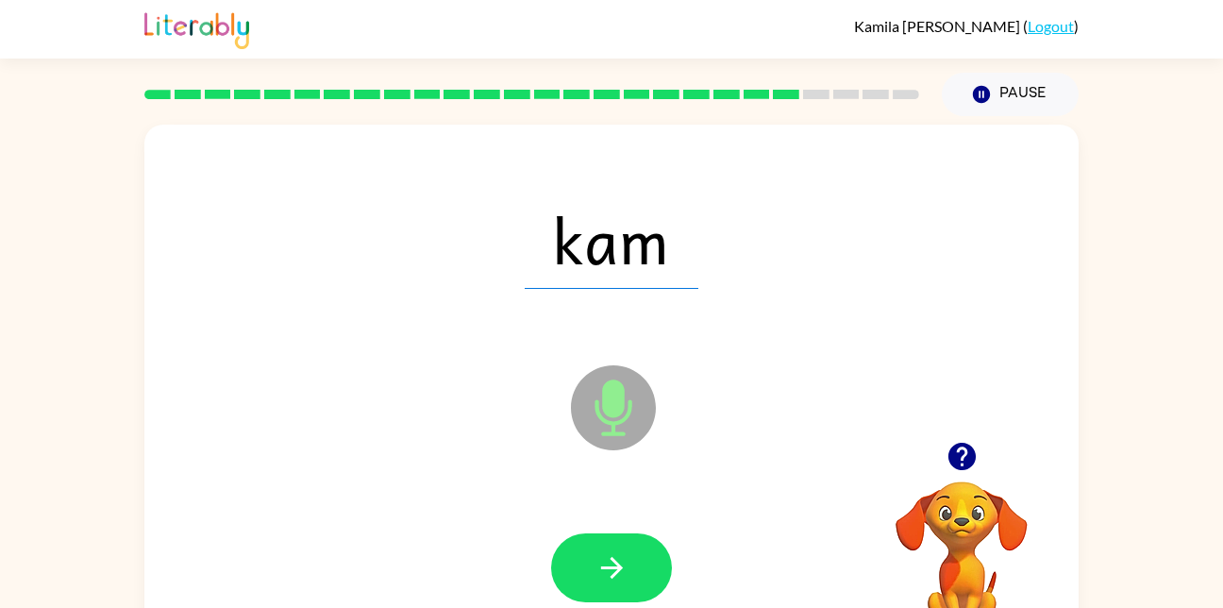
click at [828, 332] on div "Microphone The Microphone is here when it is your turn to talk" at bounding box center [566, 360] width 806 height 68
click at [632, 542] on button "button" at bounding box center [611, 567] width 121 height 69
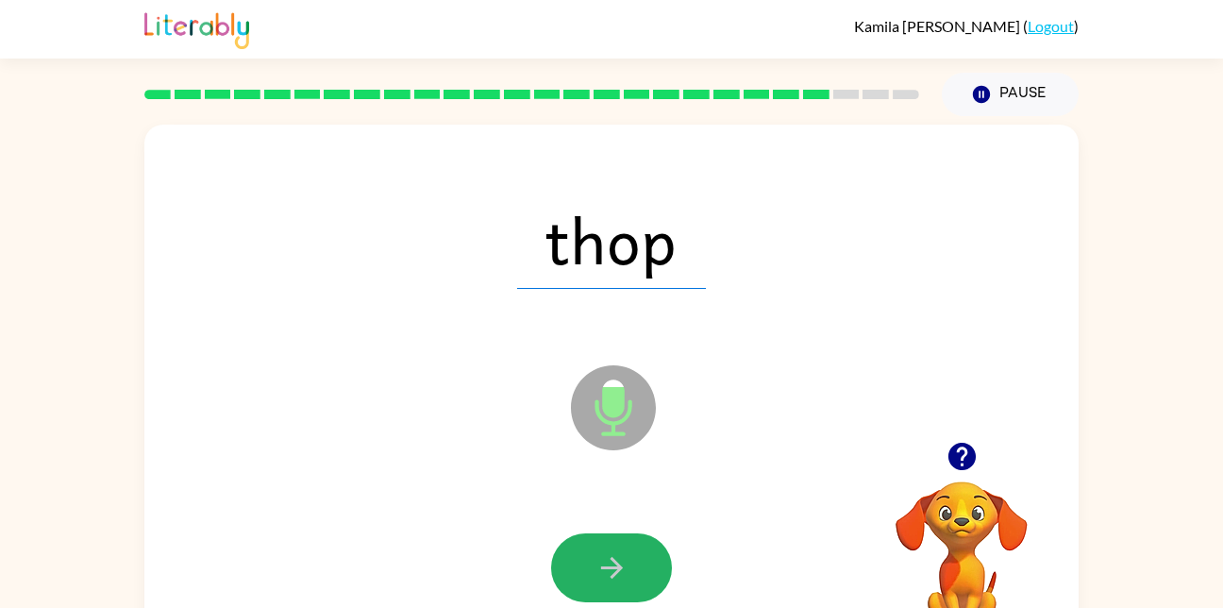
click at [596, 539] on button "button" at bounding box center [611, 567] width 121 height 69
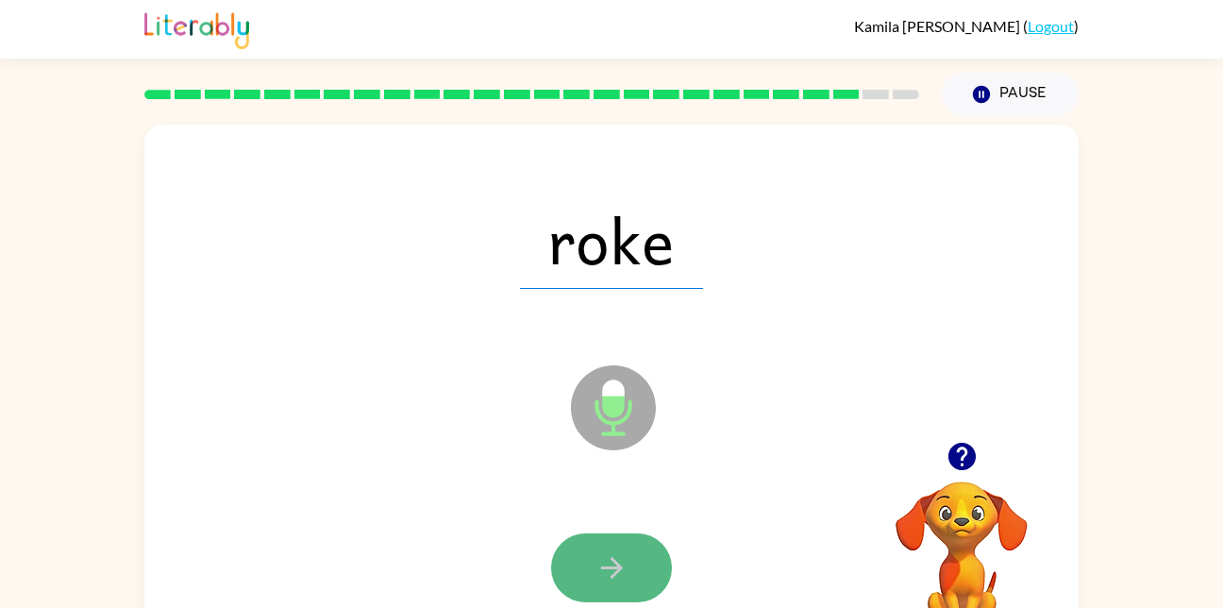
click at [595, 556] on icon "button" at bounding box center [611, 567] width 33 height 33
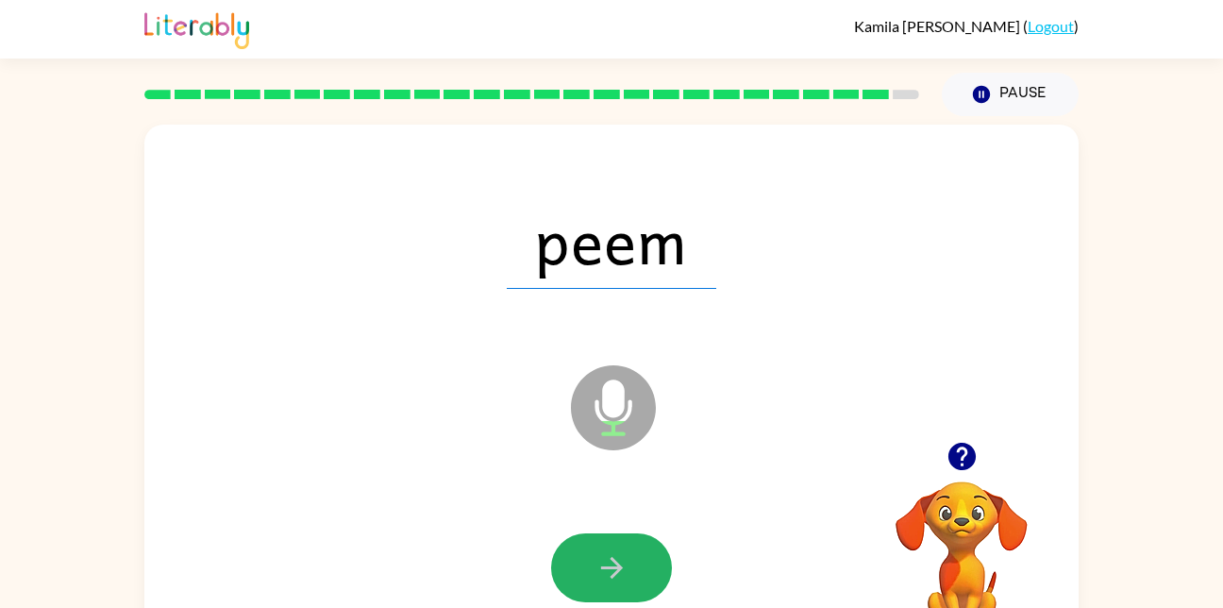
click at [595, 560] on icon "button" at bounding box center [611, 567] width 33 height 33
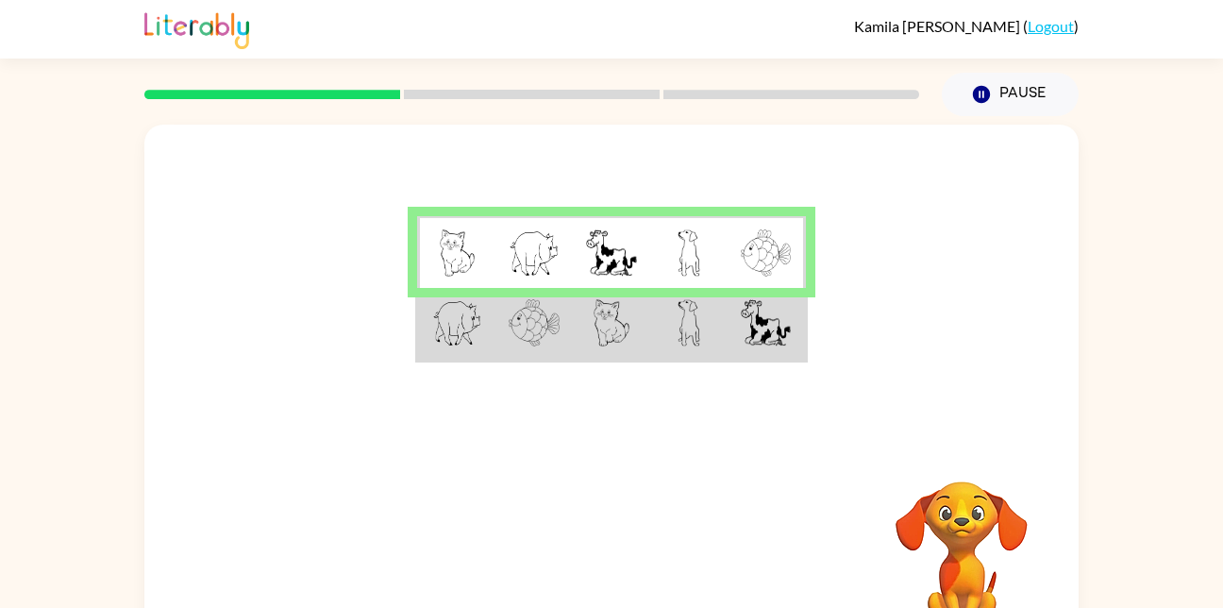
click at [649, 343] on td at bounding box center [611, 324] width 77 height 73
click at [693, 315] on img at bounding box center [688, 322] width 23 height 47
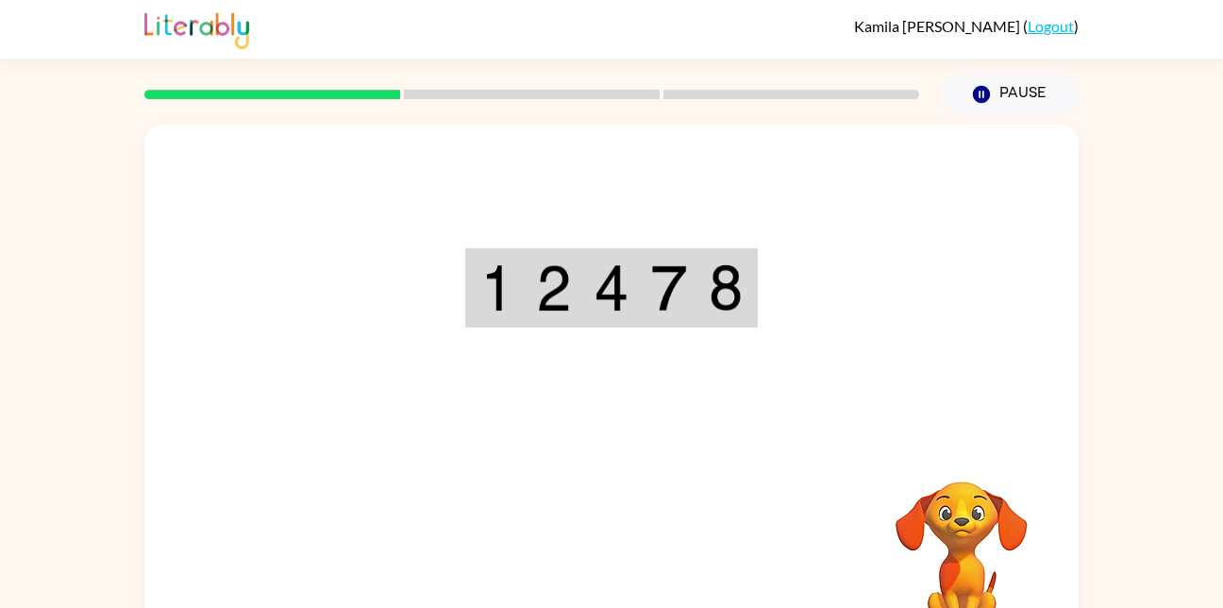
click at [633, 524] on div "Your browser must support playing .mp4 files to use Literably. Please try using…" at bounding box center [611, 394] width 934 height 539
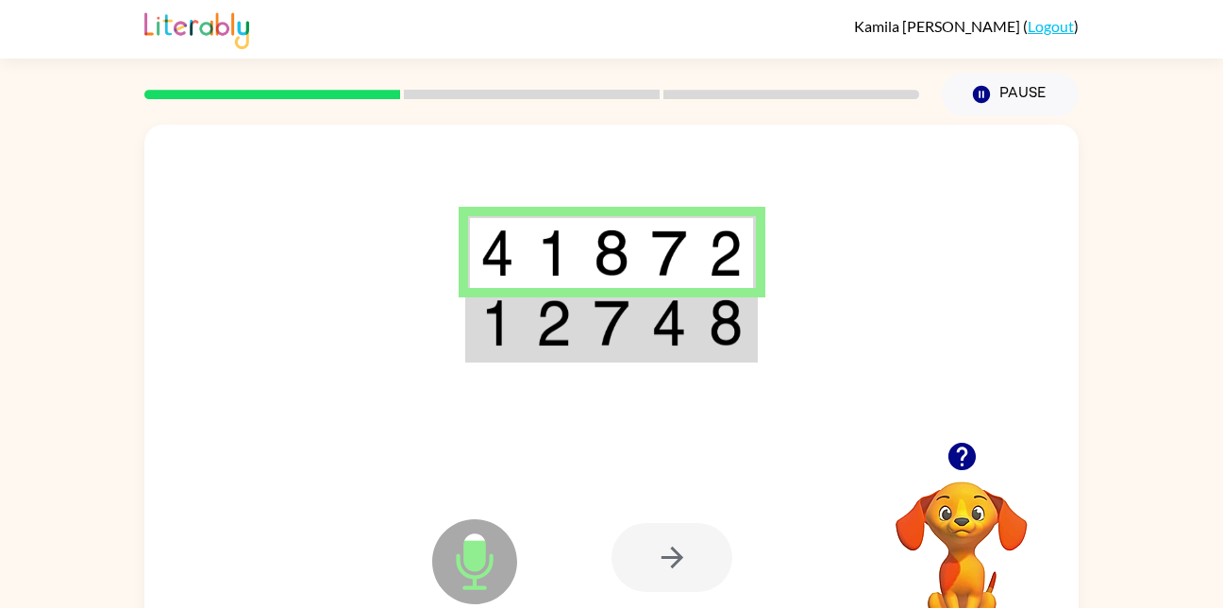
click at [708, 565] on div at bounding box center [671, 557] width 121 height 69
click at [685, 572] on div at bounding box center [671, 557] width 121 height 69
drag, startPoint x: 685, startPoint y: 572, endPoint x: 1008, endPoint y: 451, distance: 344.5
click at [1008, 451] on div at bounding box center [961, 456] width 189 height 48
click at [955, 448] on icon "button" at bounding box center [960, 455] width 27 height 27
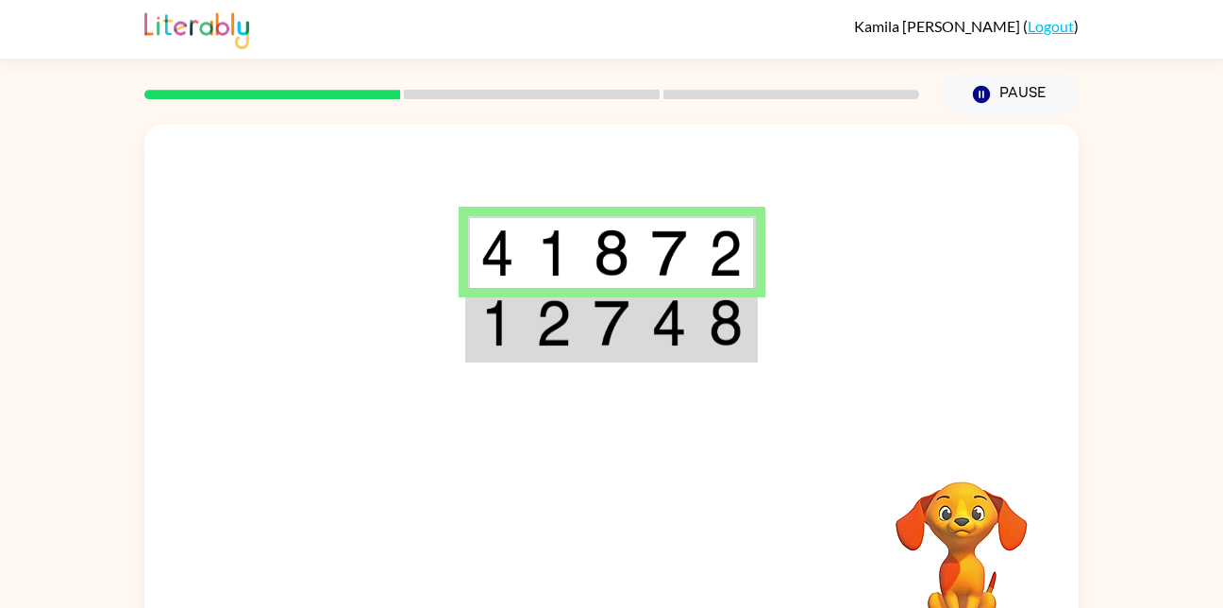
click at [500, 265] on img at bounding box center [497, 252] width 34 height 47
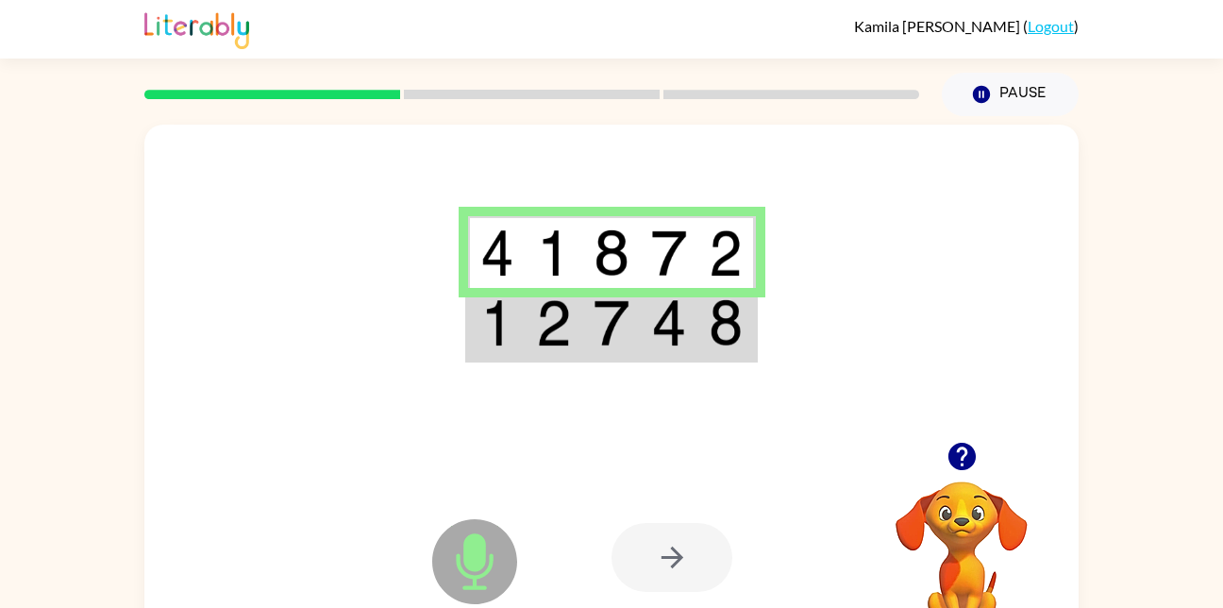
click at [676, 545] on div at bounding box center [671, 557] width 121 height 69
click at [694, 566] on div at bounding box center [671, 557] width 121 height 69
drag, startPoint x: 694, startPoint y: 566, endPoint x: 661, endPoint y: 572, distance: 33.5
click at [661, 572] on div at bounding box center [671, 557] width 121 height 69
click at [664, 559] on div at bounding box center [671, 557] width 121 height 69
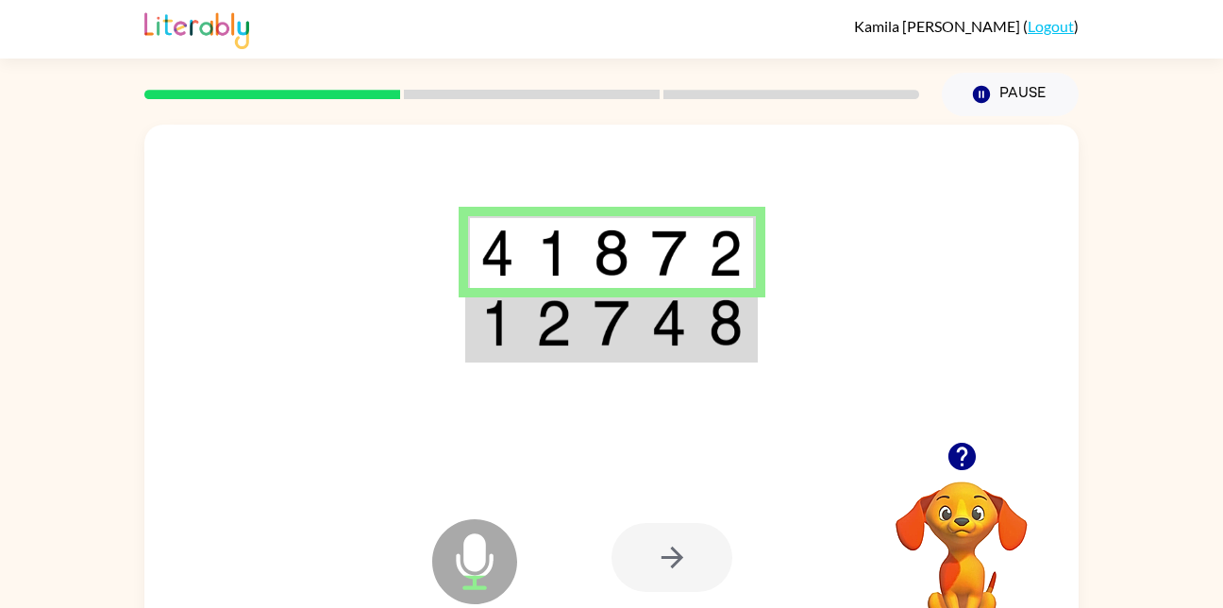
click at [664, 569] on div at bounding box center [671, 557] width 121 height 69
click at [960, 463] on icon "button" at bounding box center [960, 455] width 27 height 27
click at [659, 304] on img at bounding box center [669, 322] width 36 height 47
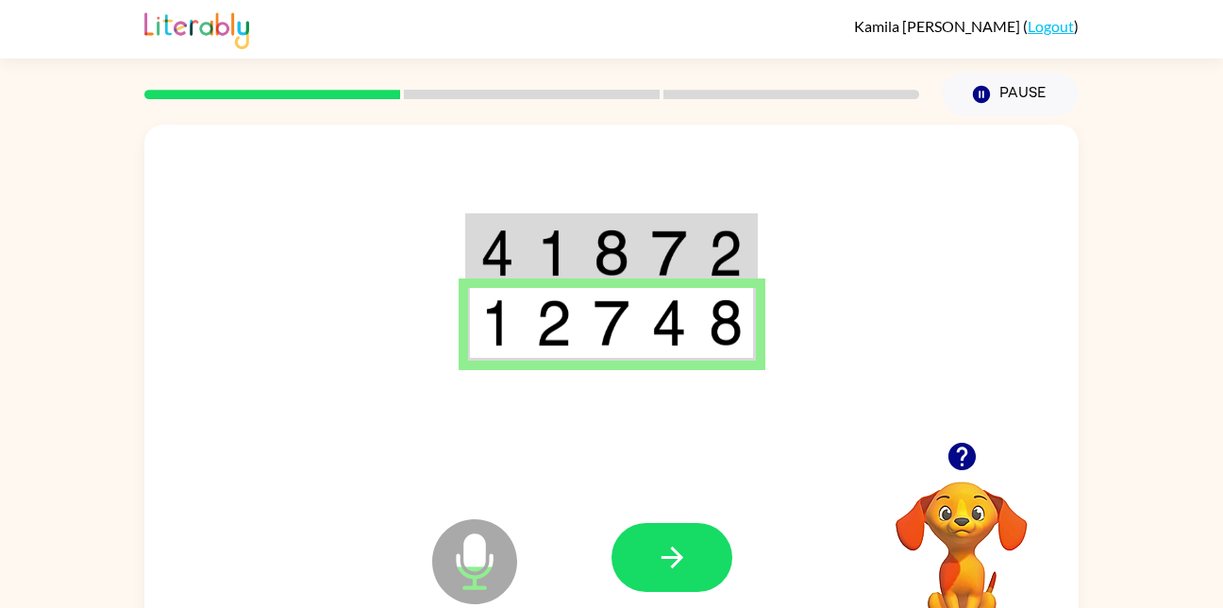
click at [641, 308] on td at bounding box center [670, 324] width 58 height 73
click at [621, 332] on img at bounding box center [611, 322] width 36 height 47
click at [652, 242] on img at bounding box center [669, 252] width 36 height 47
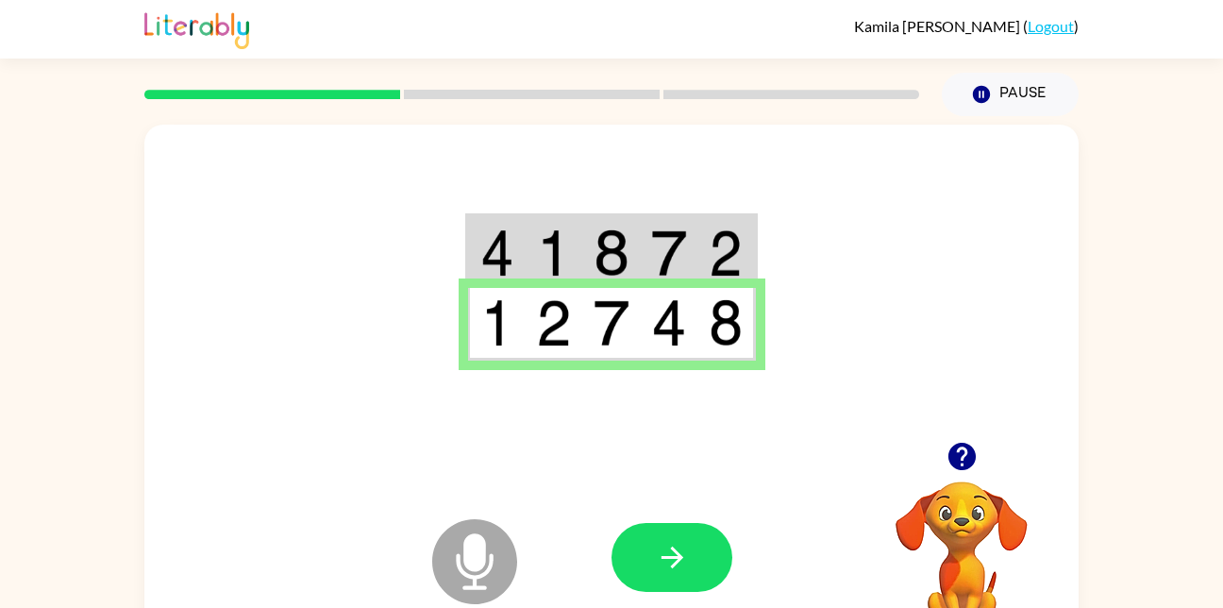
click at [652, 242] on img at bounding box center [669, 252] width 36 height 47
click at [648, 601] on icon "Microphone The Microphone is here when it is your turn to talk" at bounding box center [568, 585] width 283 height 142
click at [656, 572] on icon "button" at bounding box center [672, 557] width 33 height 33
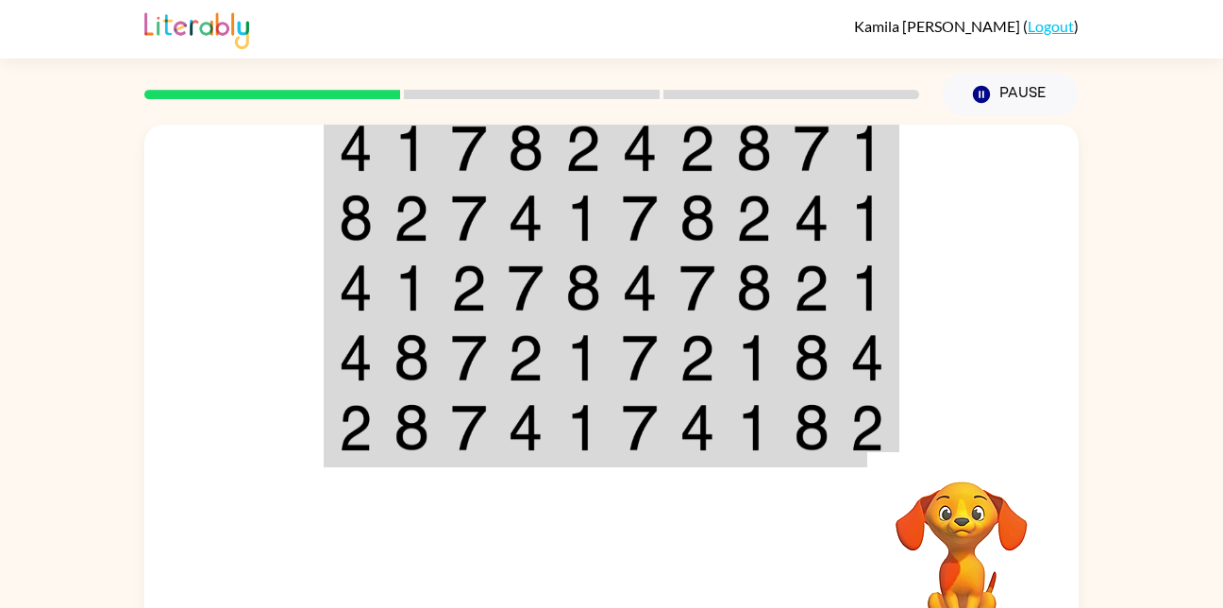
click at [646, 150] on img at bounding box center [640, 148] width 36 height 47
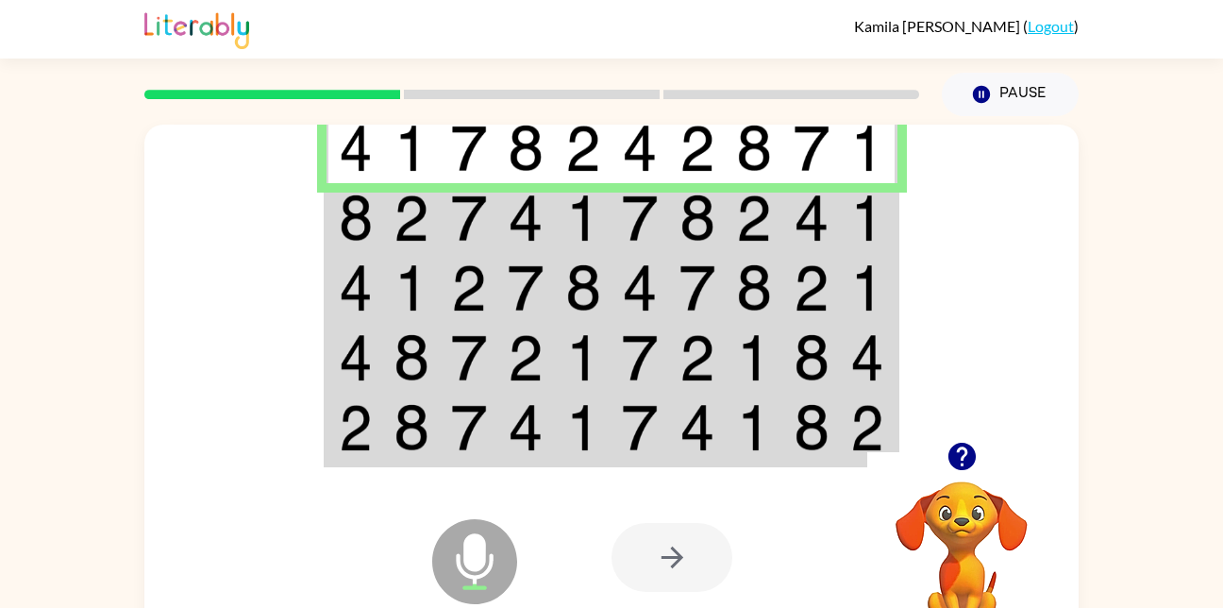
click at [350, 213] on img at bounding box center [356, 217] width 34 height 47
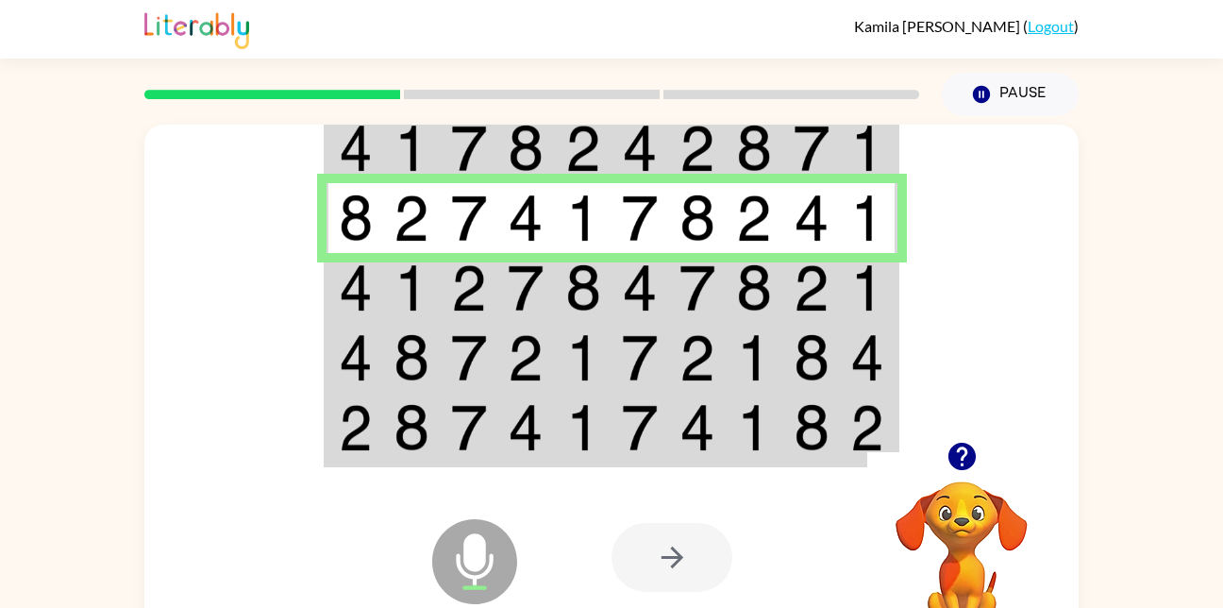
click at [362, 295] on img at bounding box center [356, 287] width 34 height 47
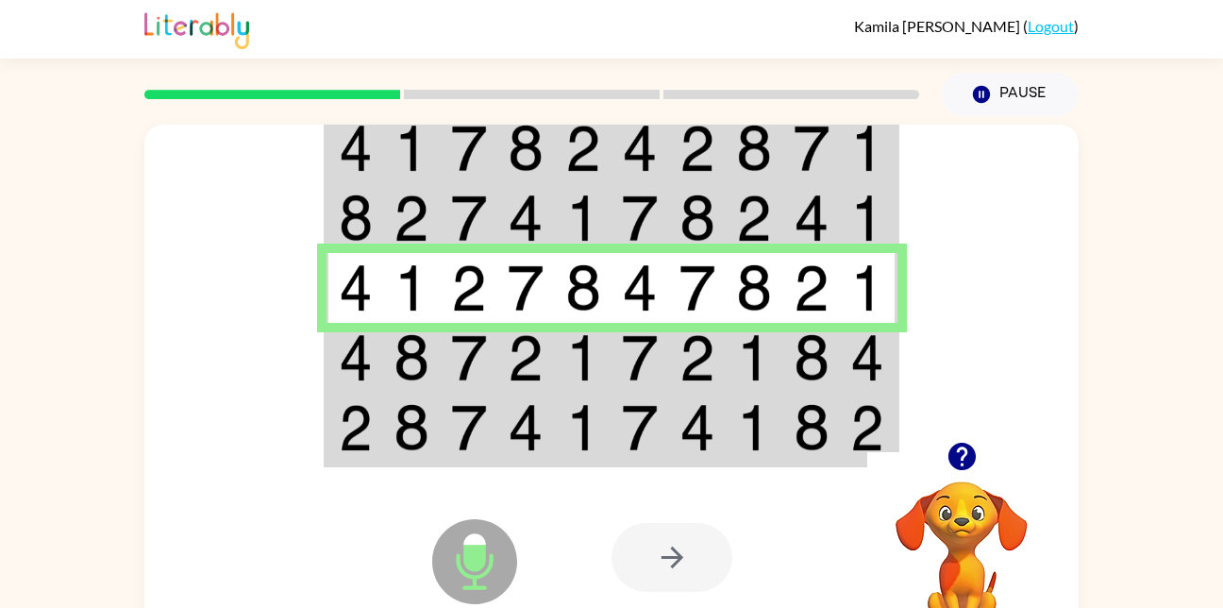
click at [467, 539] on icon "Microphone The Microphone is here when it is your turn to talk" at bounding box center [568, 585] width 283 height 142
click at [514, 342] on img at bounding box center [526, 357] width 36 height 47
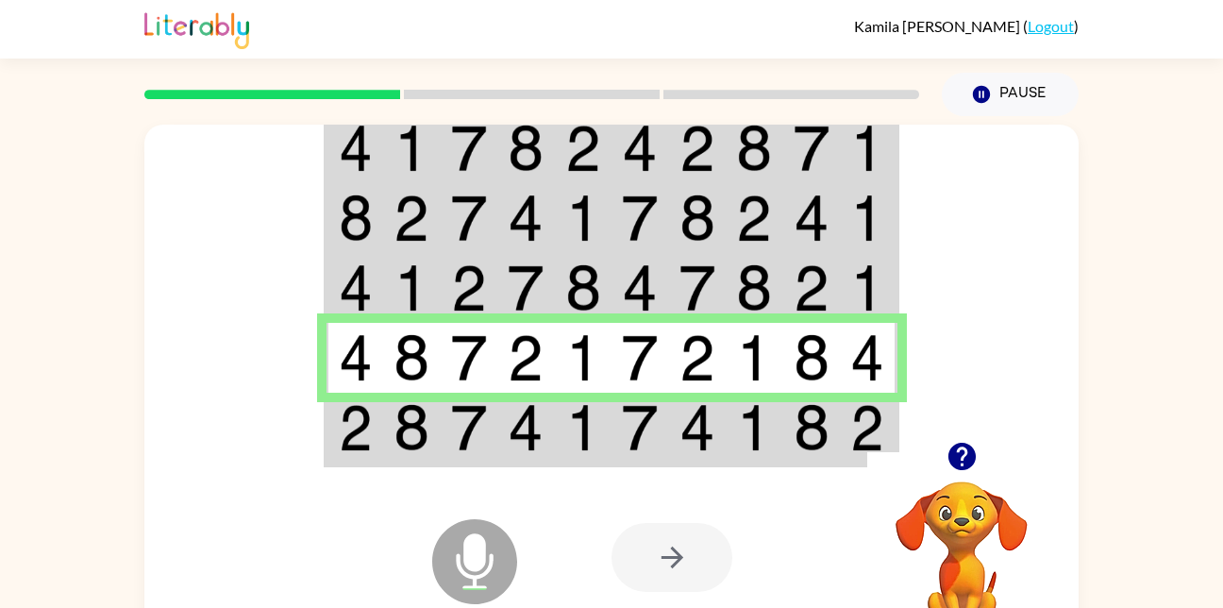
click at [676, 399] on td at bounding box center [698, 428] width 58 height 73
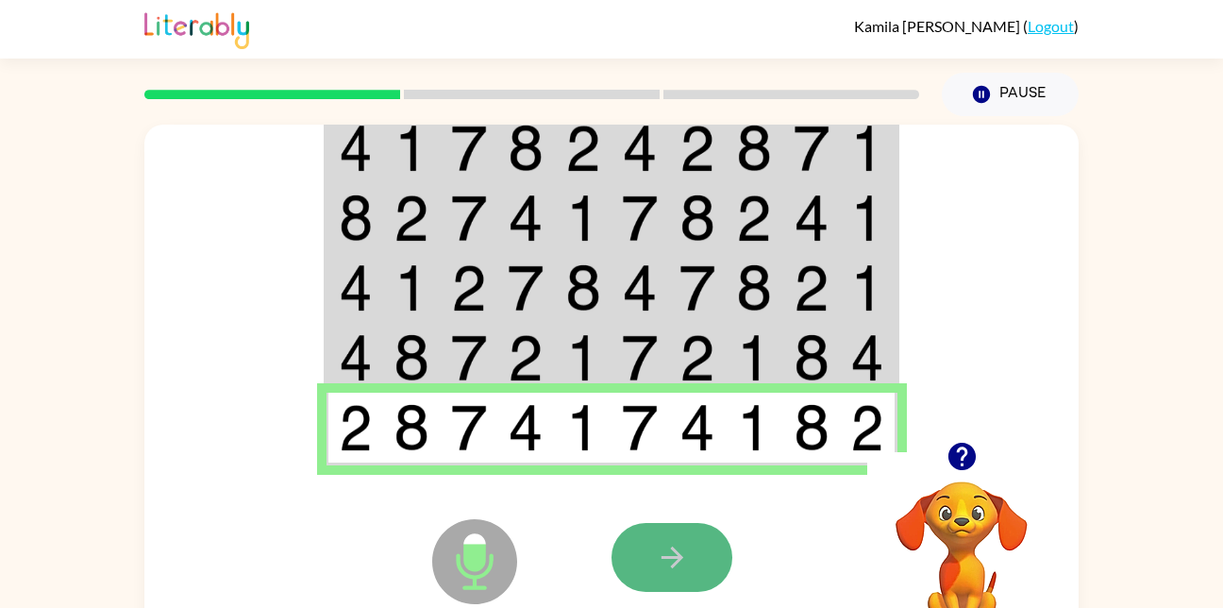
click at [658, 549] on icon "button" at bounding box center [672, 557] width 33 height 33
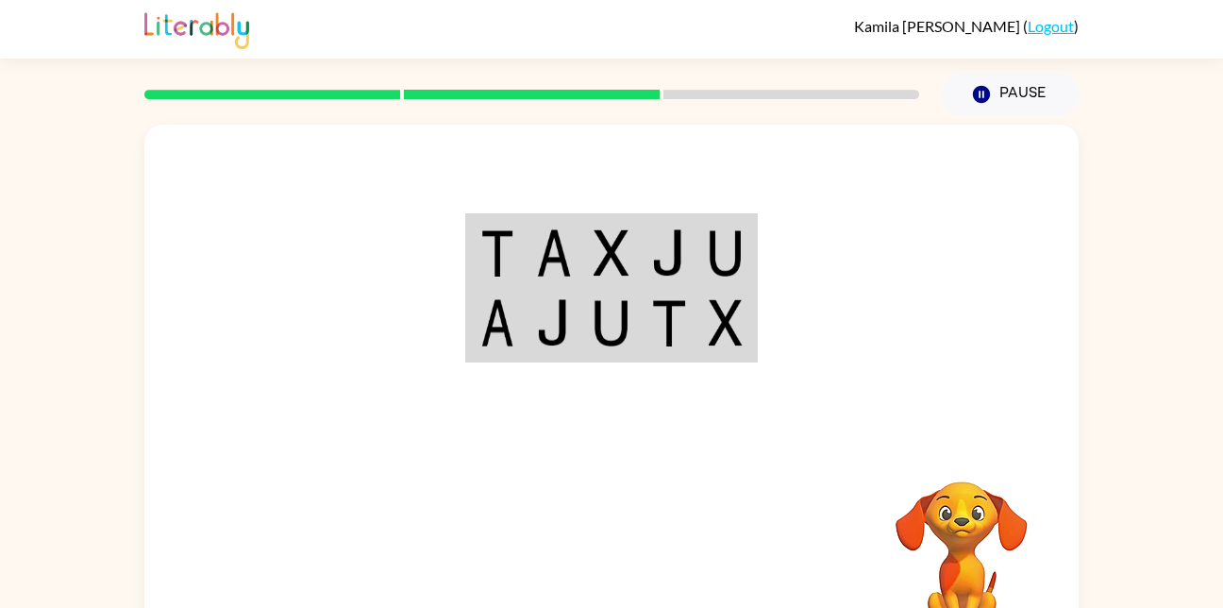
click at [654, 250] on img at bounding box center [669, 252] width 36 height 47
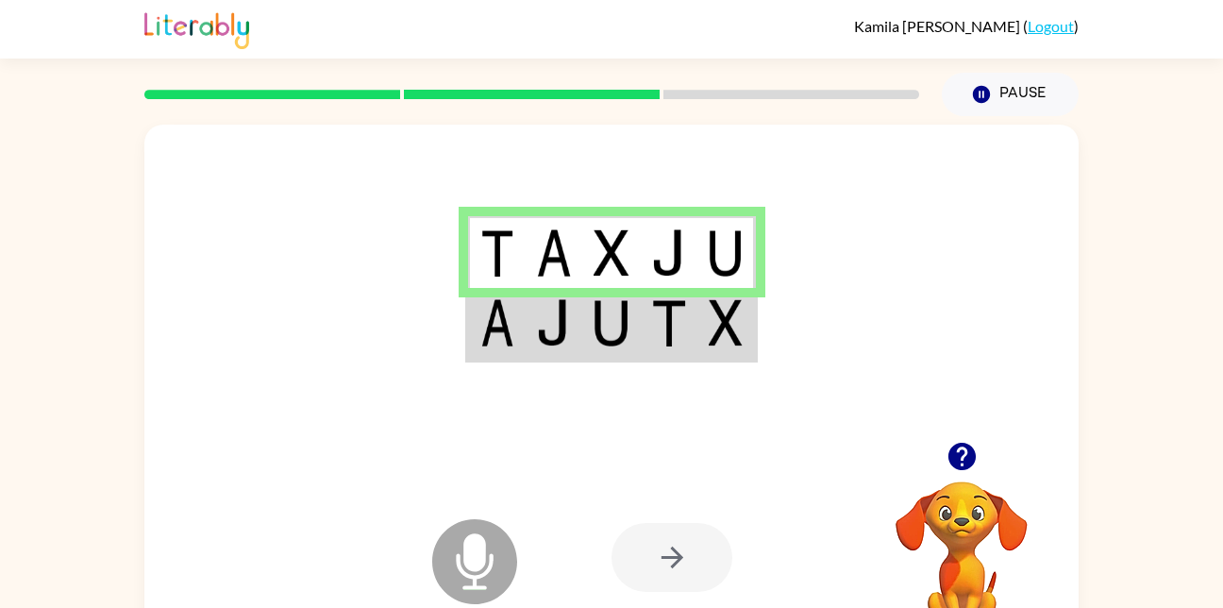
click at [654, 250] on img at bounding box center [669, 252] width 36 height 47
click at [684, 568] on div at bounding box center [671, 557] width 121 height 69
click at [676, 346] on img at bounding box center [669, 322] width 36 height 47
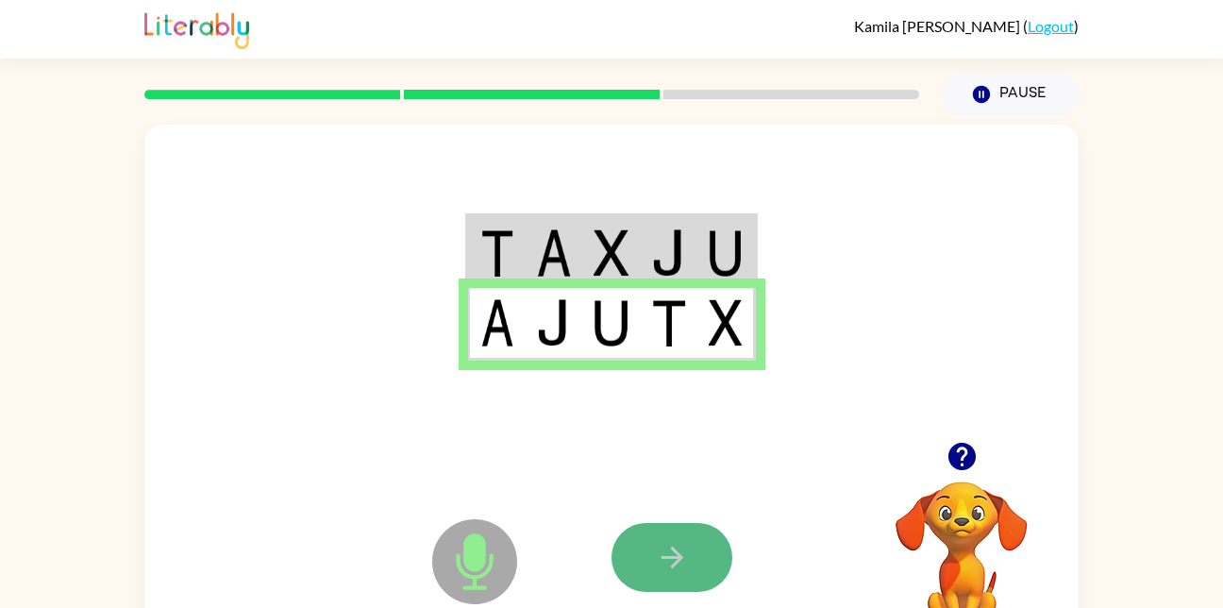
click at [656, 541] on icon "button" at bounding box center [672, 557] width 33 height 33
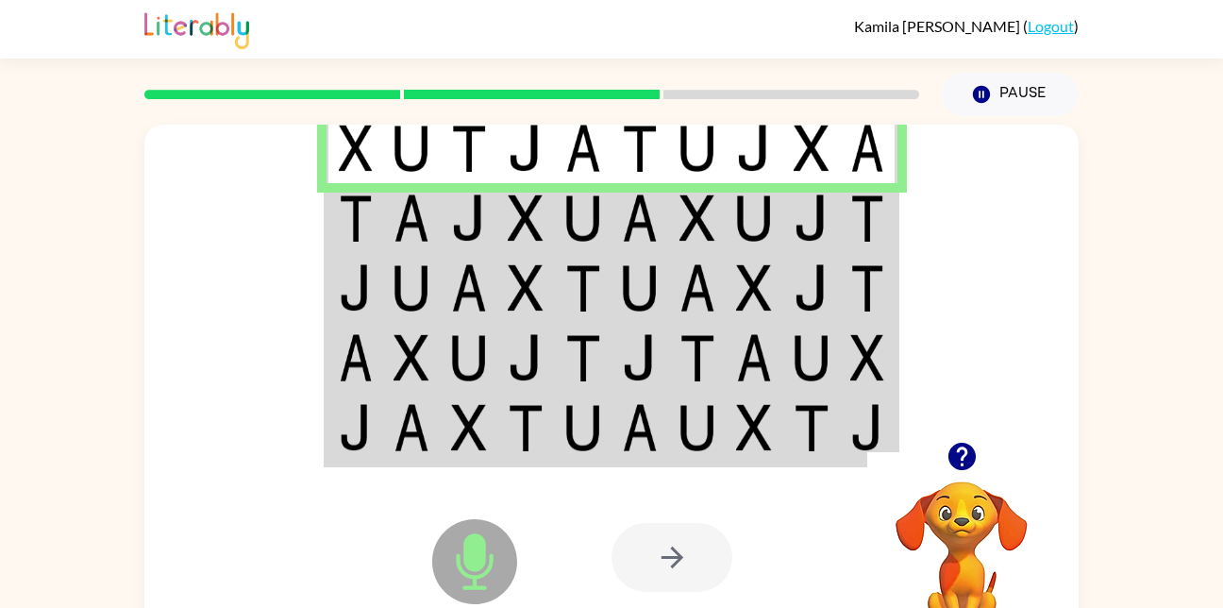
click at [645, 163] on img at bounding box center [640, 148] width 36 height 47
click at [606, 218] on td at bounding box center [584, 218] width 58 height 70
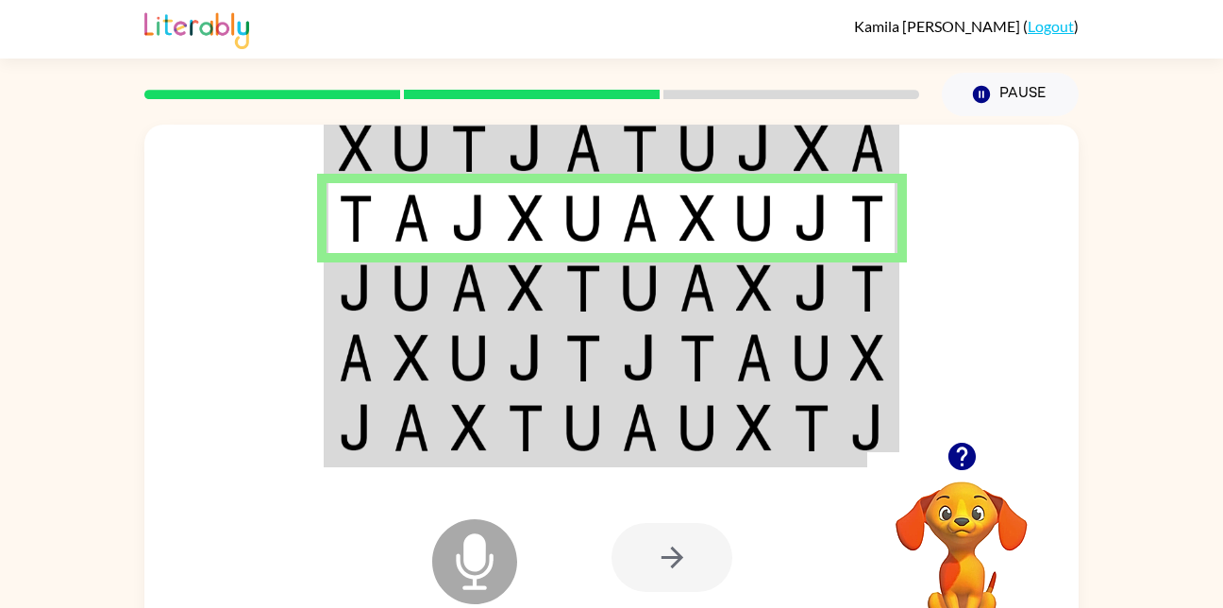
click at [905, 230] on div at bounding box center [611, 283] width 934 height 317
click at [496, 346] on td at bounding box center [470, 358] width 58 height 70
click at [543, 271] on img at bounding box center [526, 287] width 36 height 47
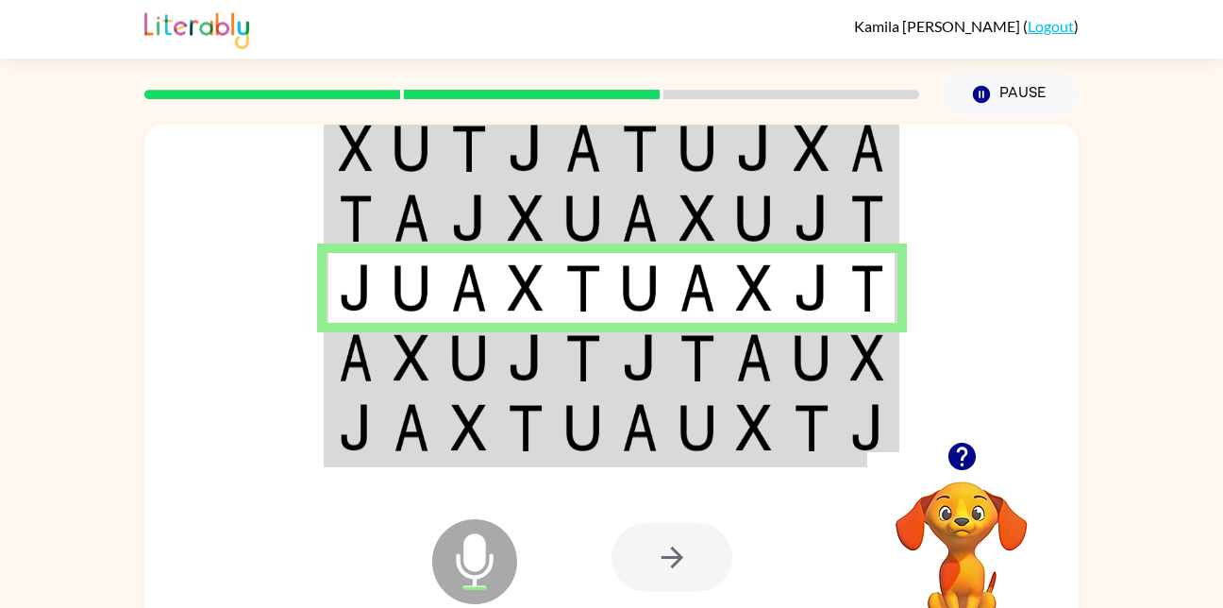
click at [420, 365] on img at bounding box center [411, 357] width 36 height 47
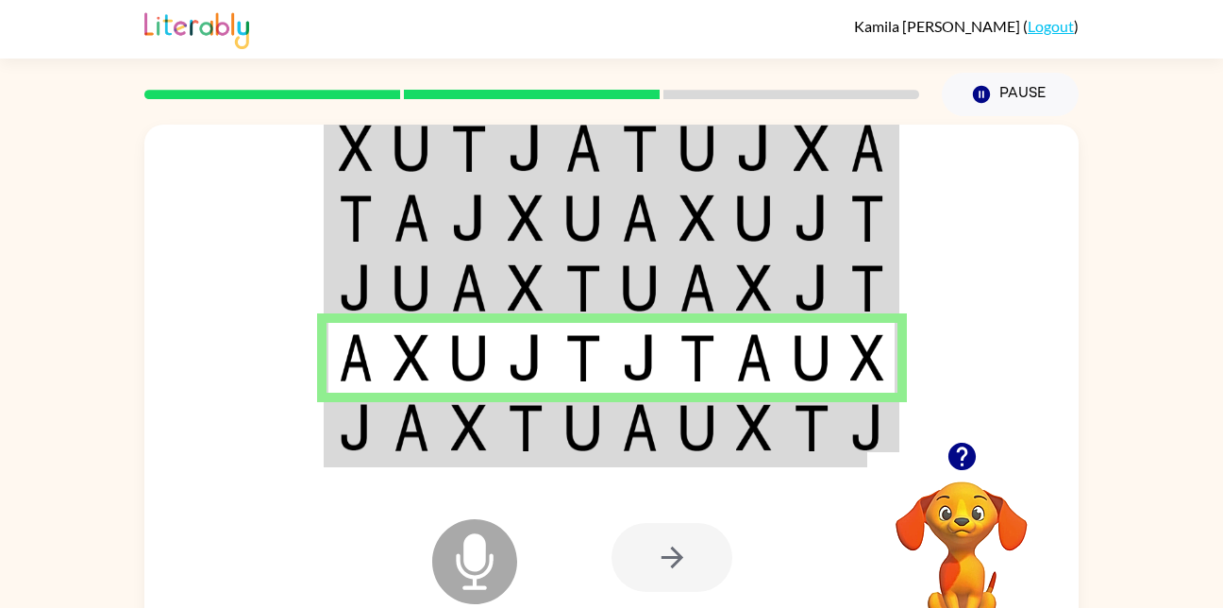
drag, startPoint x: 770, startPoint y: 459, endPoint x: 771, endPoint y: 376, distance: 82.1
click at [771, 376] on div "Microphone The Microphone is here when it is your turn to talk Your browser mus…" at bounding box center [611, 394] width 934 height 539
click at [348, 412] on img at bounding box center [356, 427] width 34 height 47
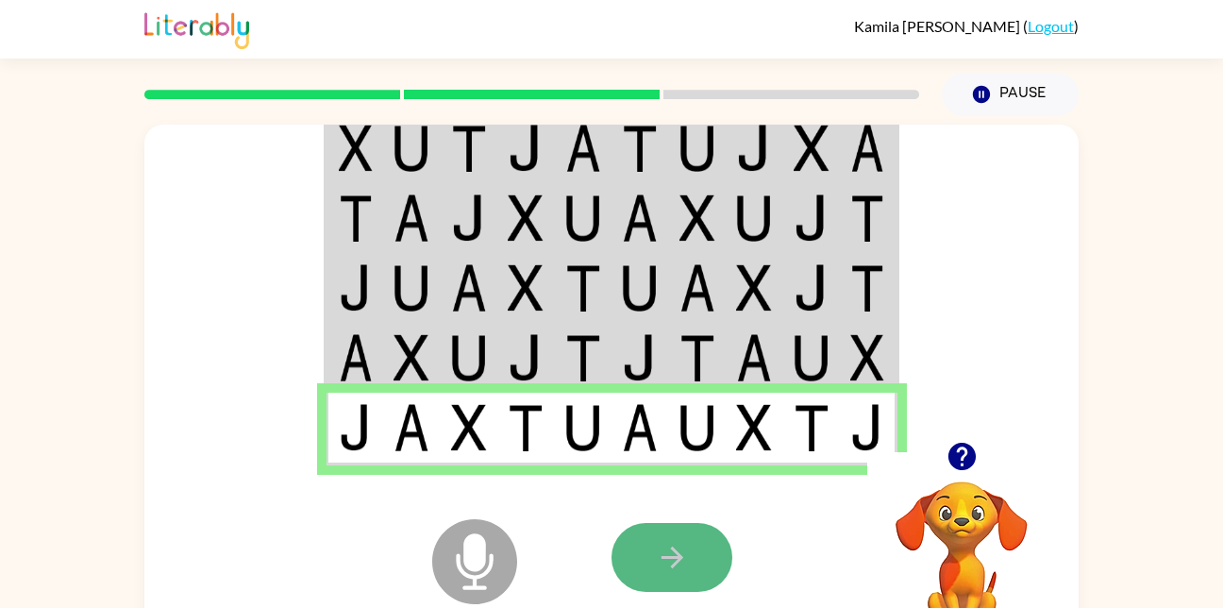
click at [644, 560] on button "button" at bounding box center [671, 557] width 121 height 69
